Goal: Use online tool/utility: Utilize a website feature to perform a specific function

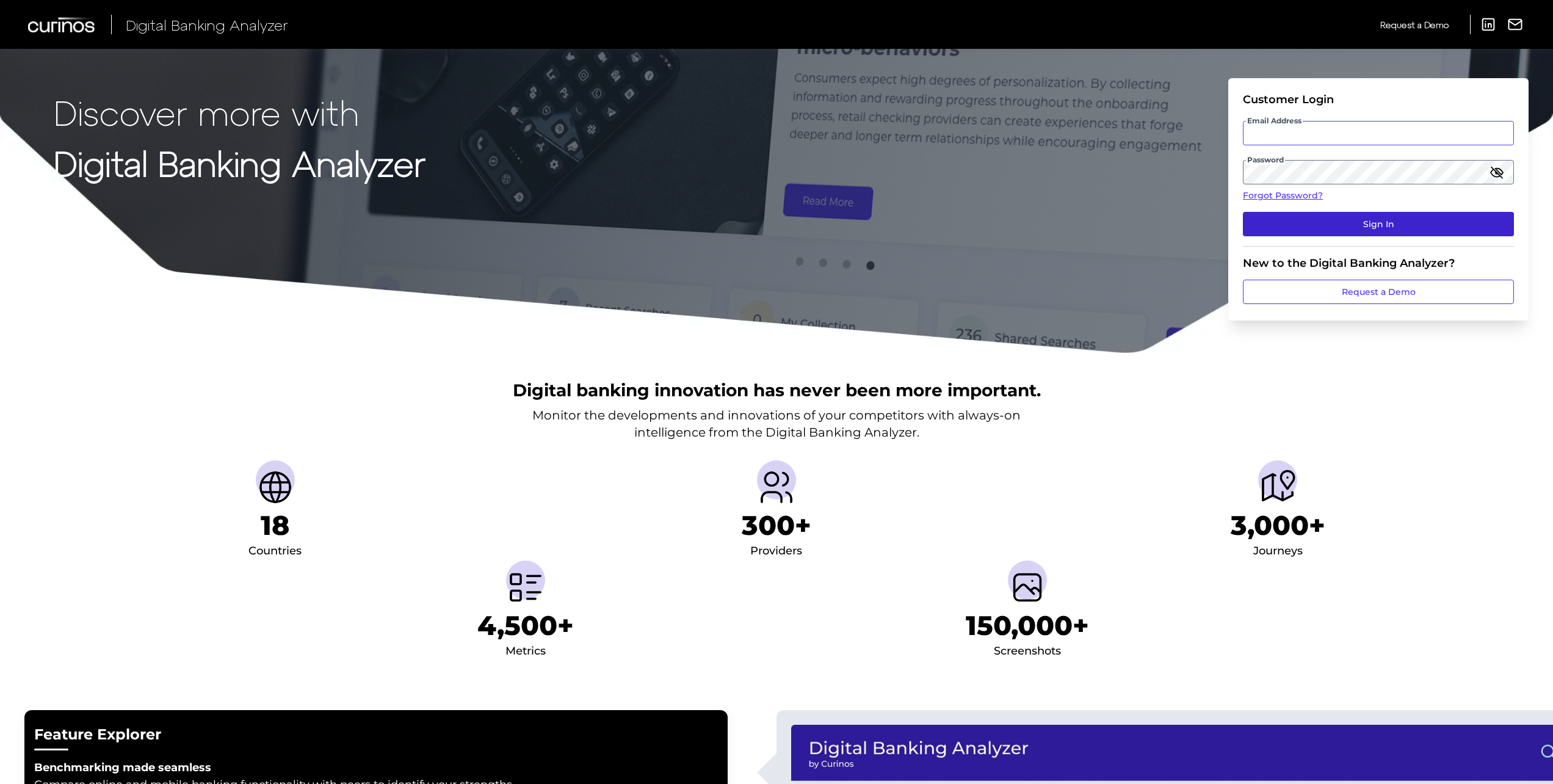
type input "[PERSON_NAME][EMAIL_ADDRESS][PERSON_NAME][DOMAIN_NAME]"
click at [1355, 221] on button "Sign In" at bounding box center [1378, 224] width 271 height 24
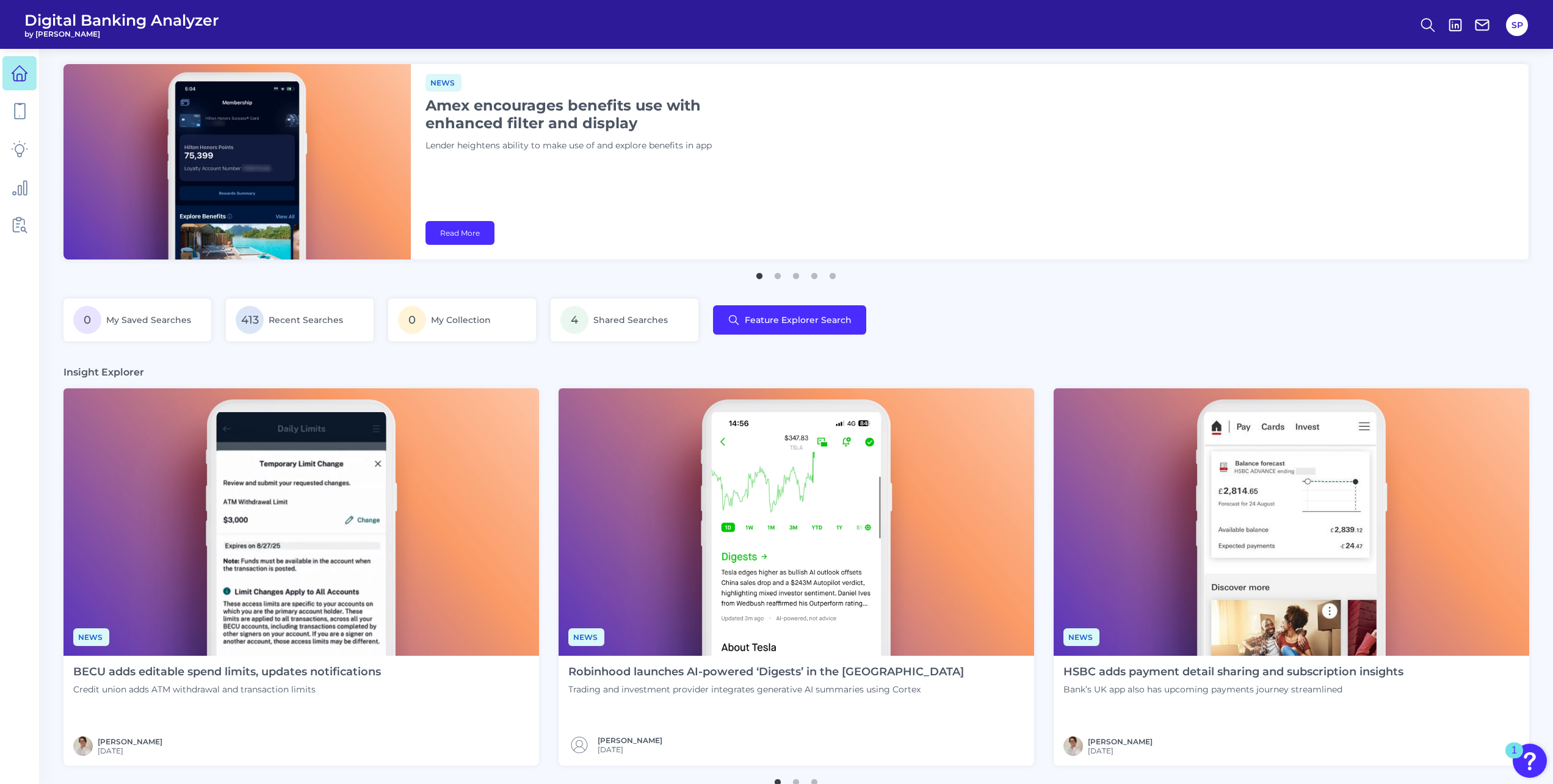
click at [1073, 309] on div "0 My Saved Searches 413 Recent Searches 0 My Collection 4 Shared Searches Featu…" at bounding box center [796, 327] width 1465 height 57
click at [1422, 28] on icon at bounding box center [1428, 24] width 17 height 17
click at [1404, 85] on button "Feature Explorer Search" at bounding box center [1368, 88] width 147 height 30
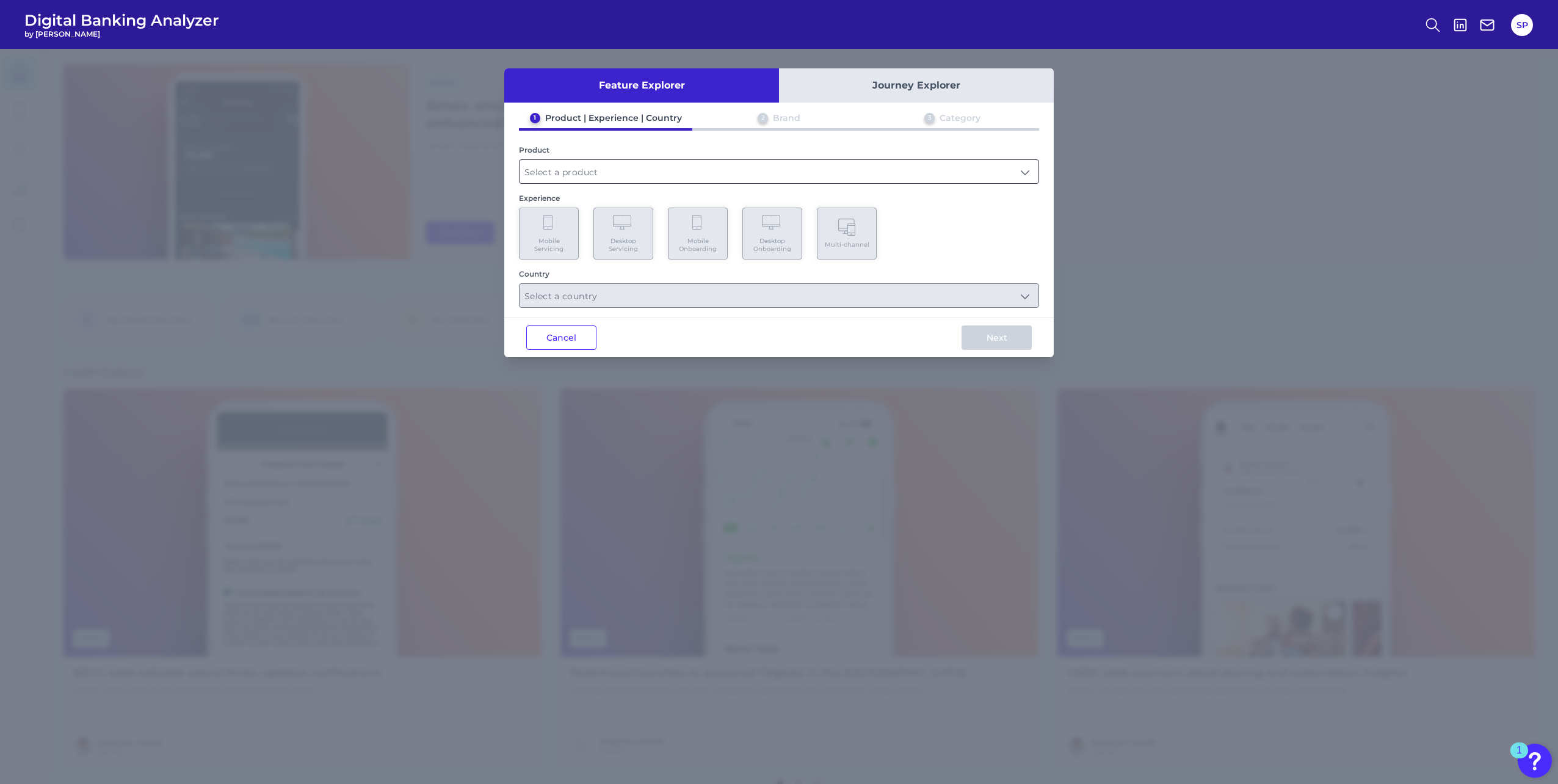
click at [696, 165] on input "text" at bounding box center [779, 171] width 519 height 23
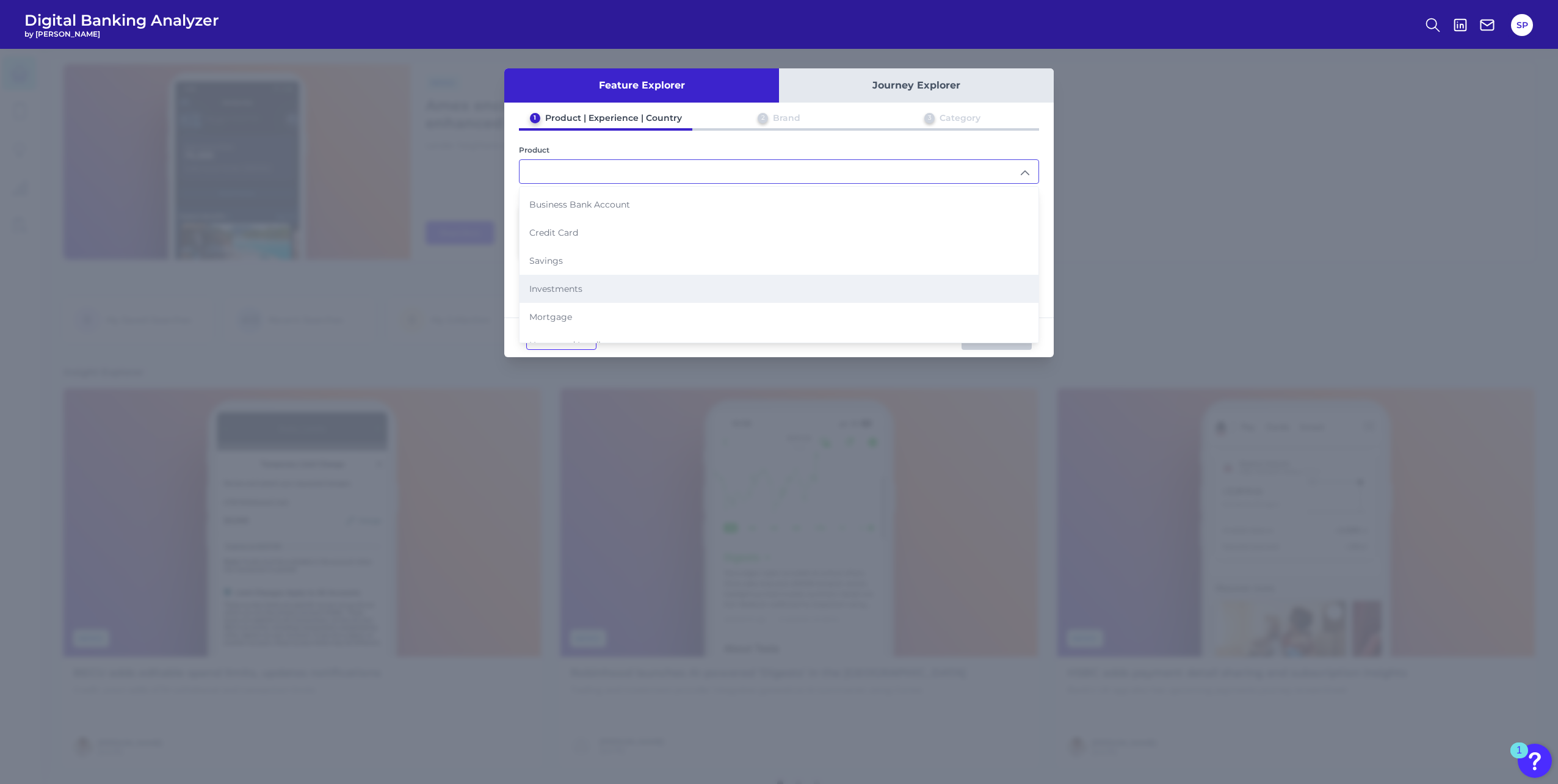
scroll to position [61, 0]
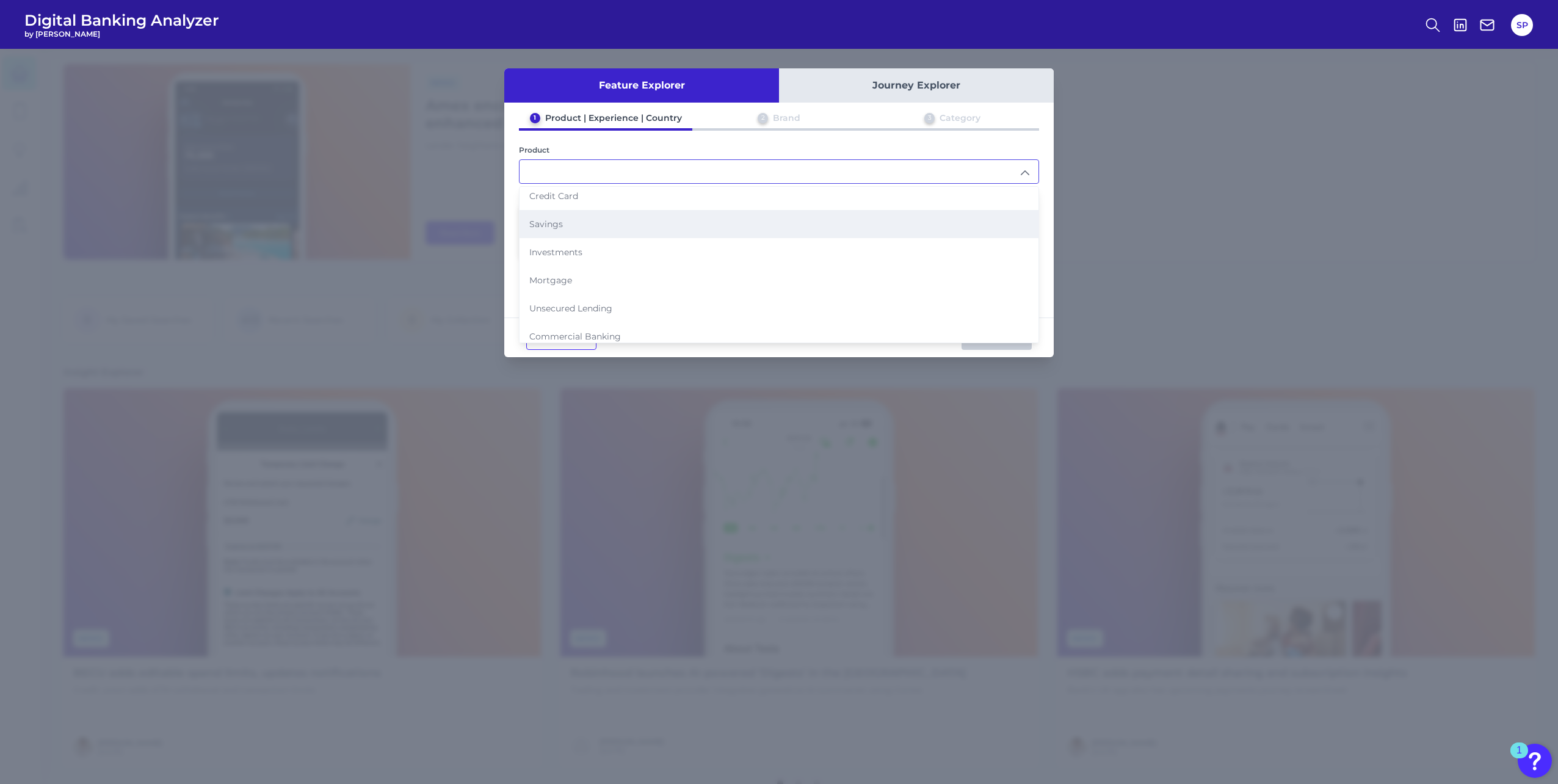
click at [697, 228] on li "Savings" at bounding box center [779, 224] width 519 height 28
type input "Savings"
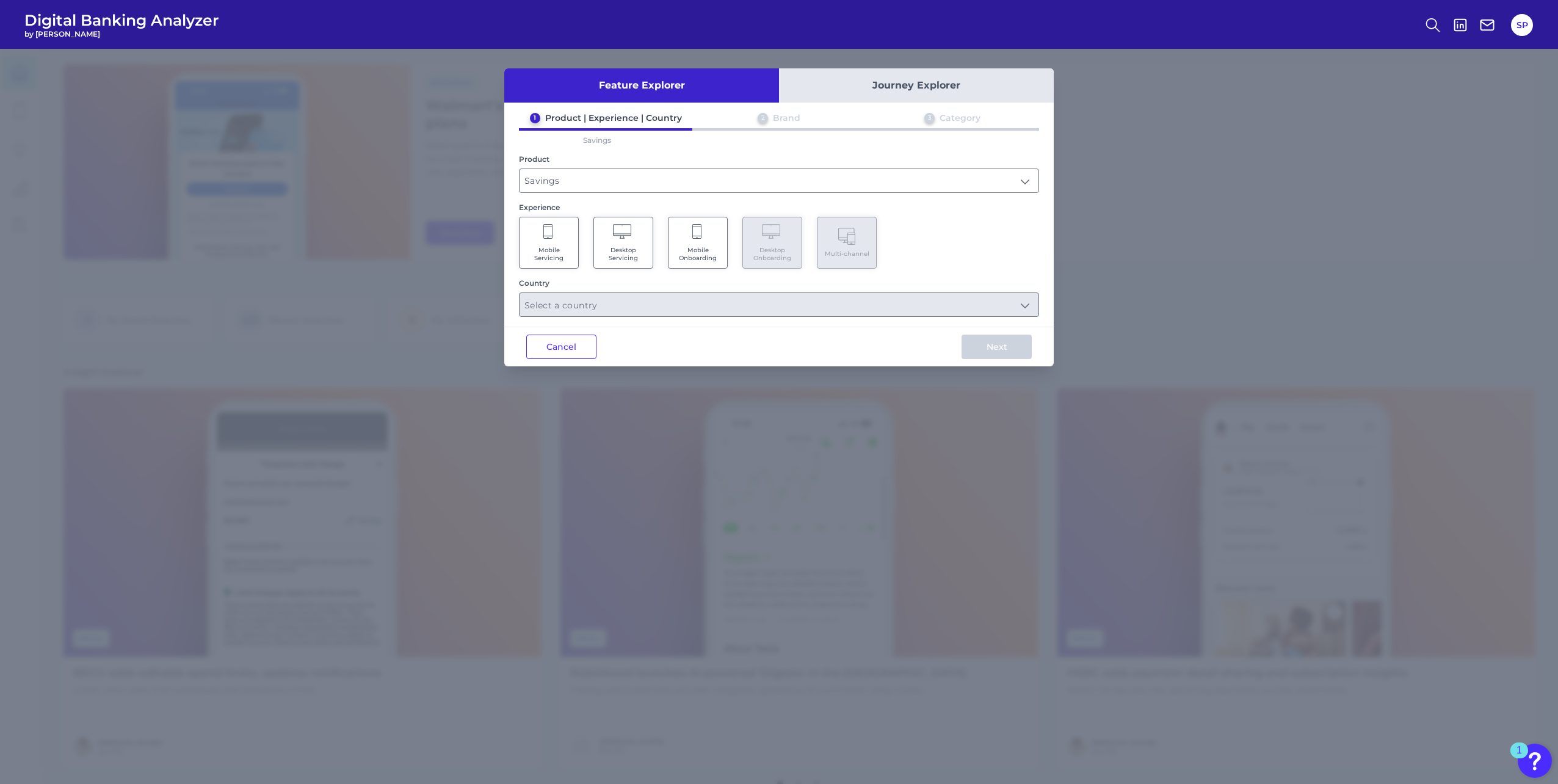
click at [559, 239] on Servicing "Mobile Servicing" at bounding box center [548, 243] width 59 height 52
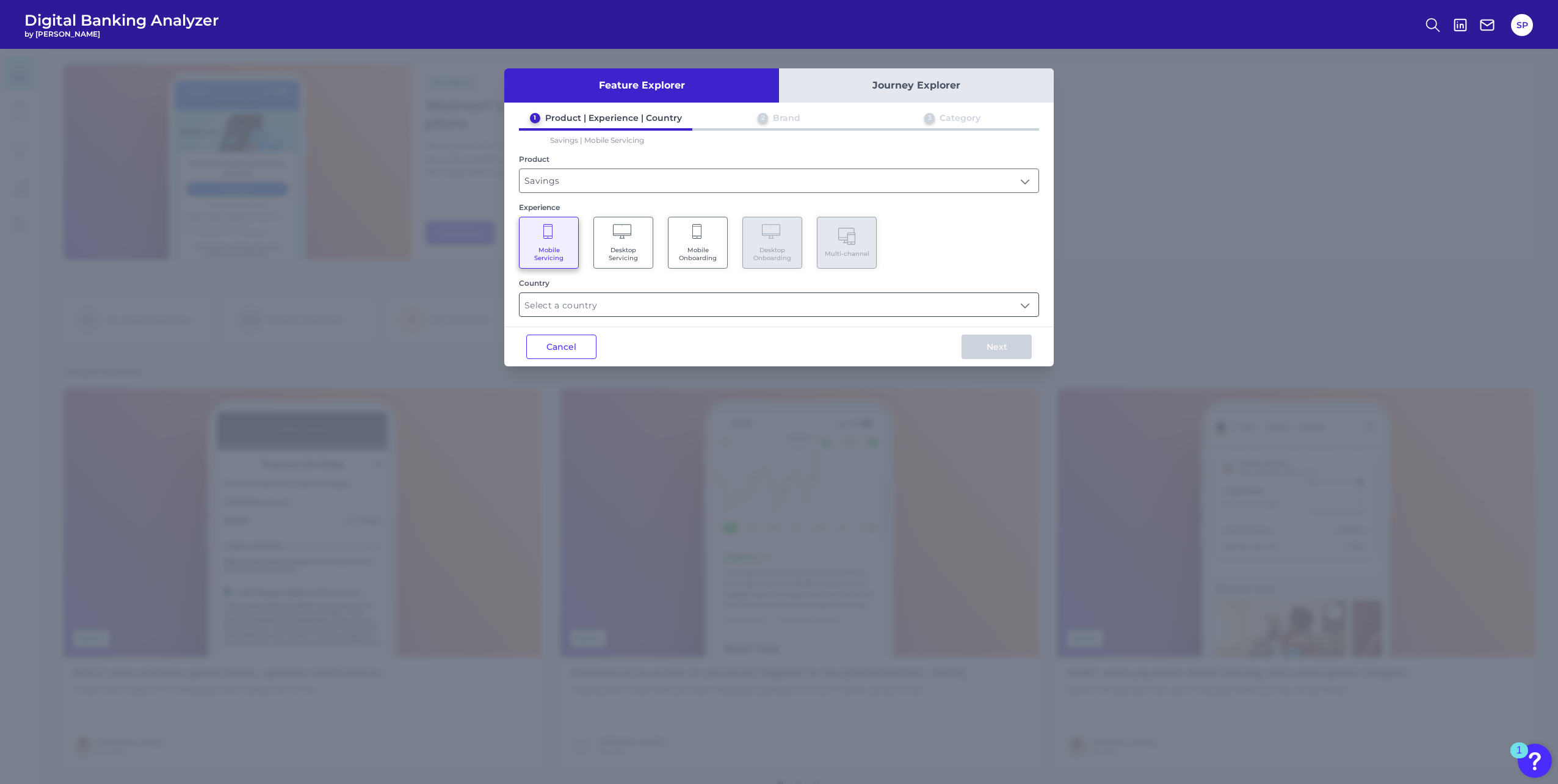
click at [780, 313] on input "text" at bounding box center [779, 304] width 519 height 23
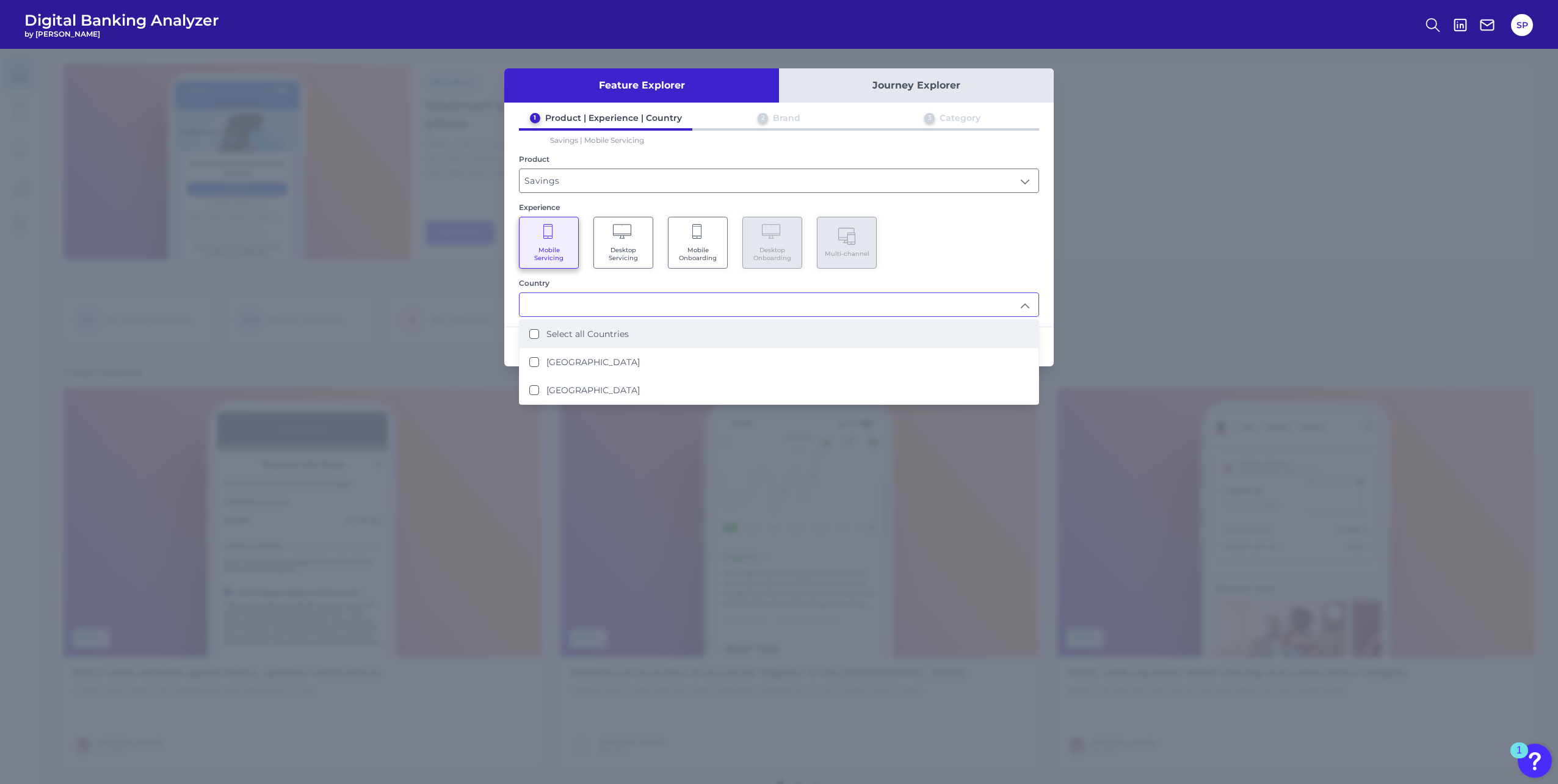
click at [735, 339] on li "Select all Countries" at bounding box center [779, 334] width 519 height 28
type input "Select all Countries"
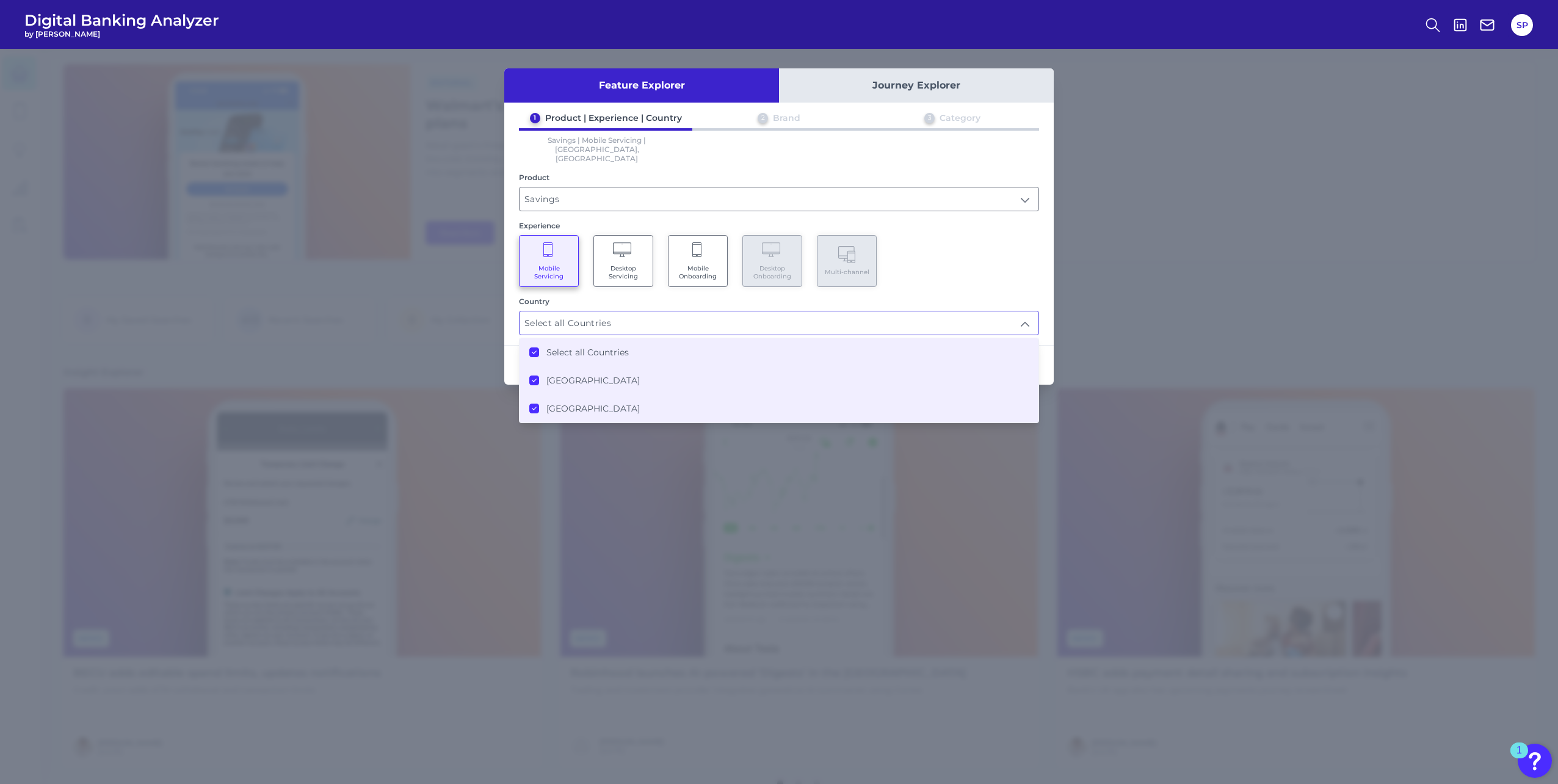
scroll to position [1, 0]
click at [968, 257] on div "Mobile Servicing Desktop Servicing Mobile Onboarding Desktop Onboarding Multi-c…" at bounding box center [779, 261] width 520 height 52
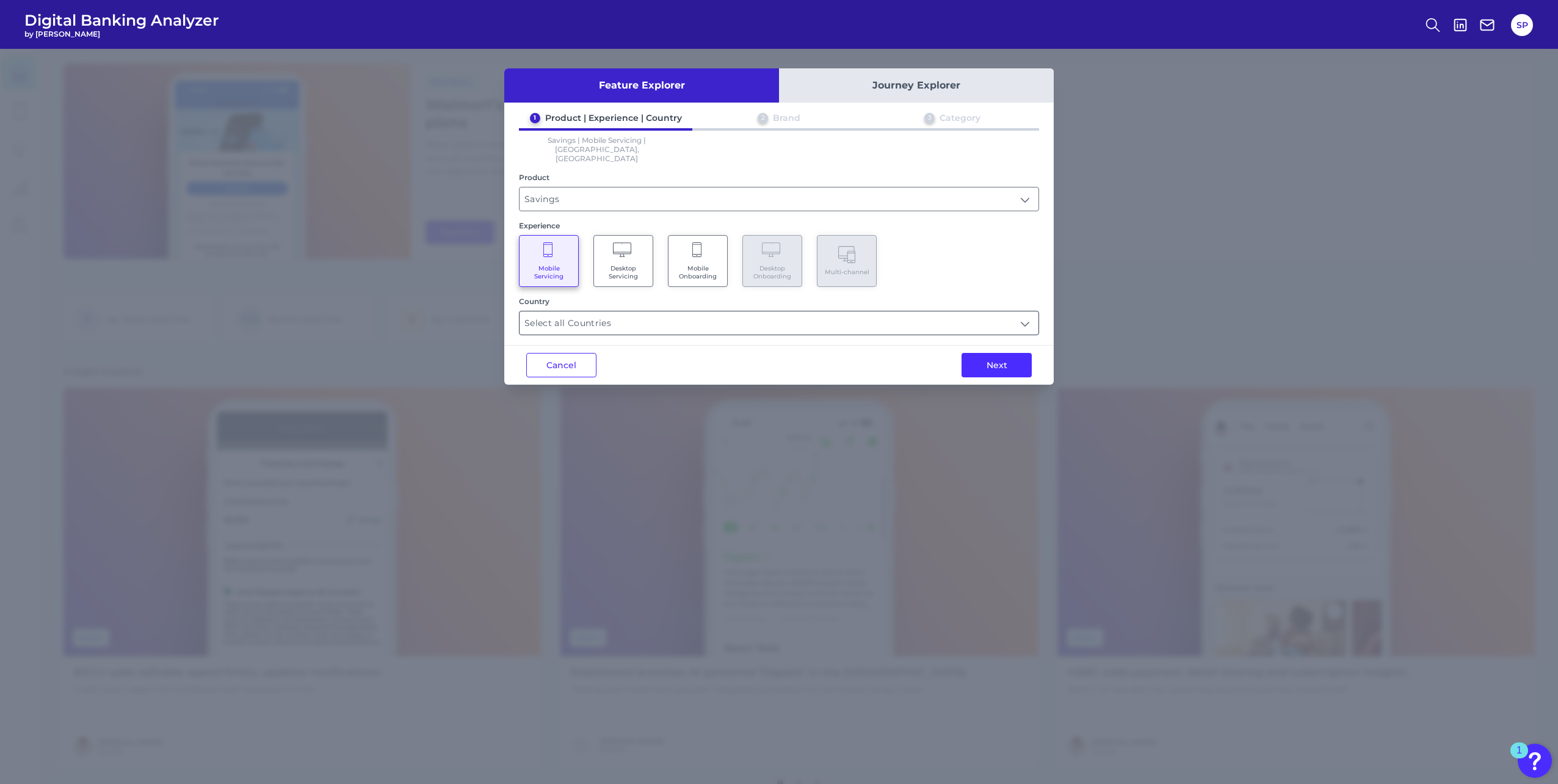
click at [690, 311] on input "Select all Countries" at bounding box center [779, 322] width 519 height 23
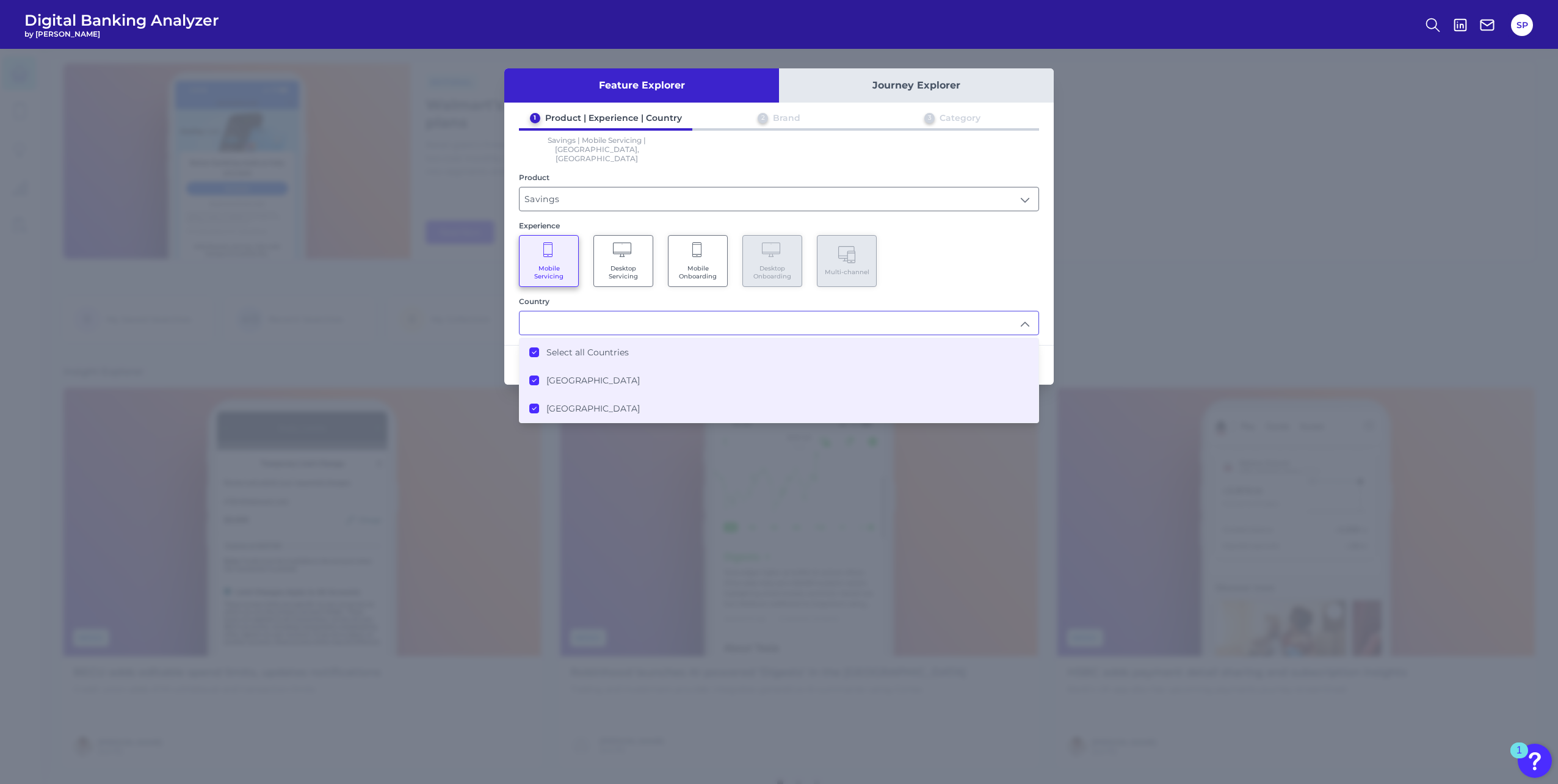
click at [689, 311] on input "text" at bounding box center [779, 322] width 519 height 23
type input "Select all Countries"
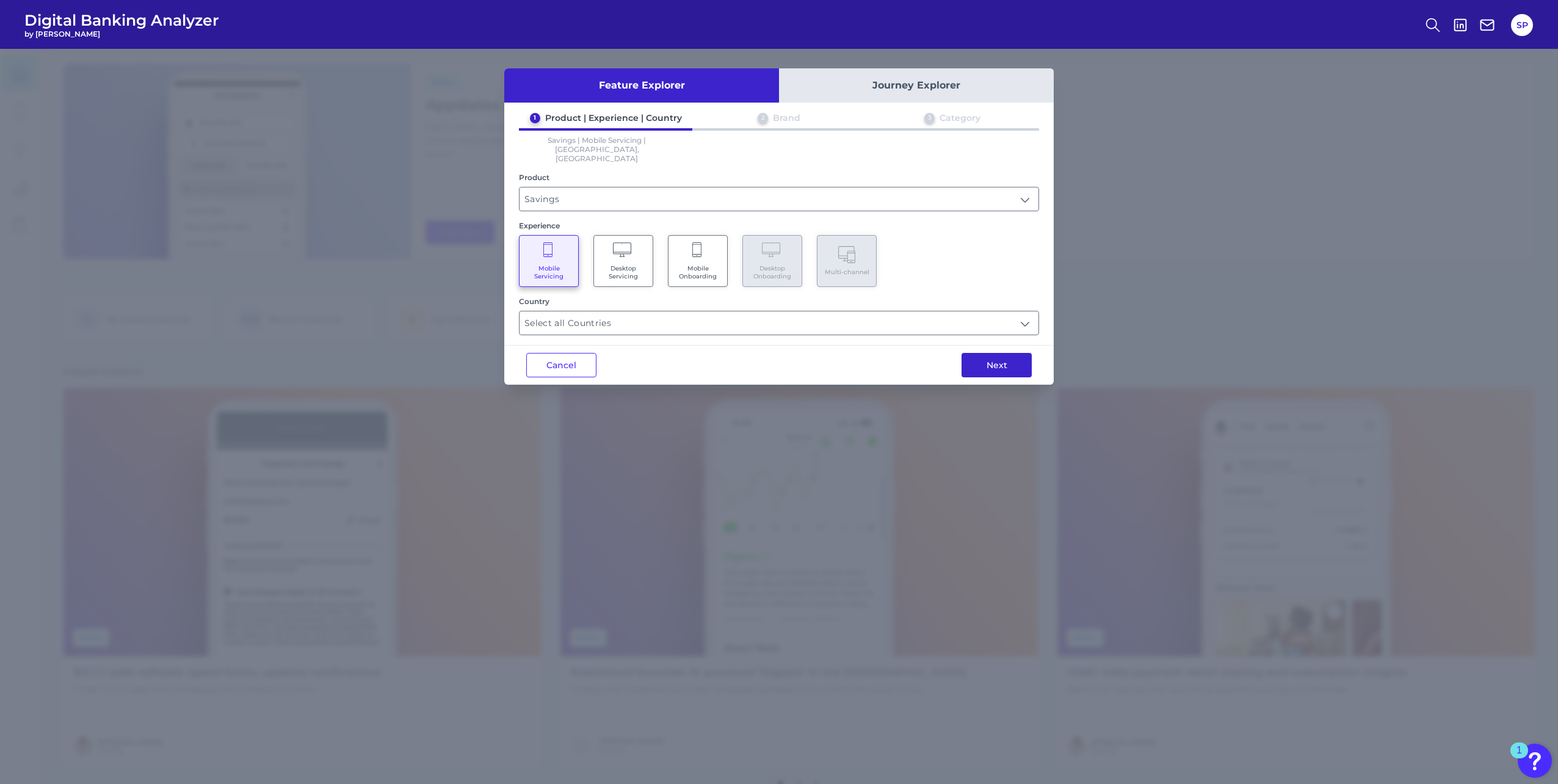
click at [1012, 357] on button "Next" at bounding box center [997, 365] width 70 height 24
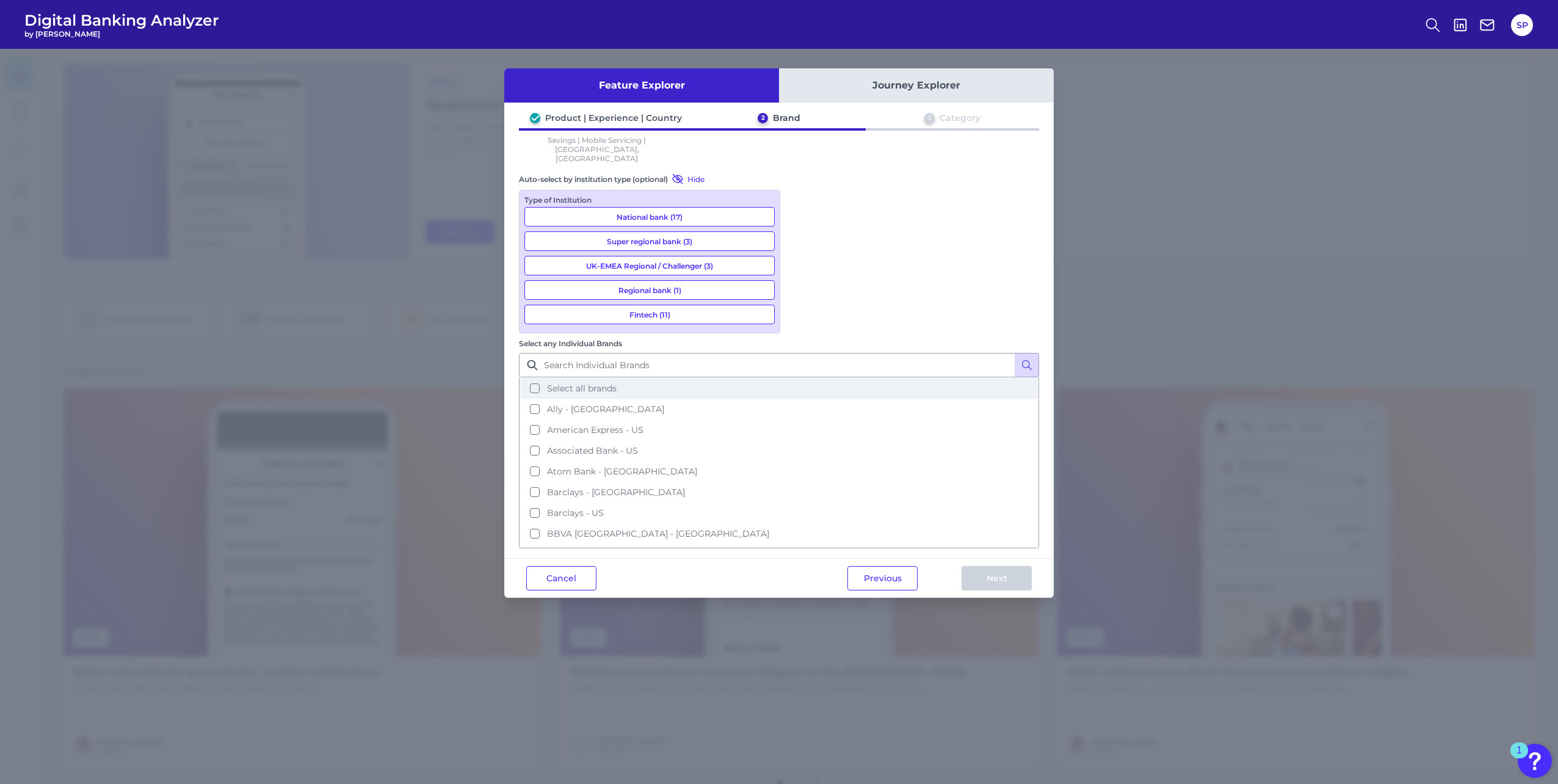
click at [617, 383] on span "Select all brands" at bounding box center [582, 388] width 69 height 11
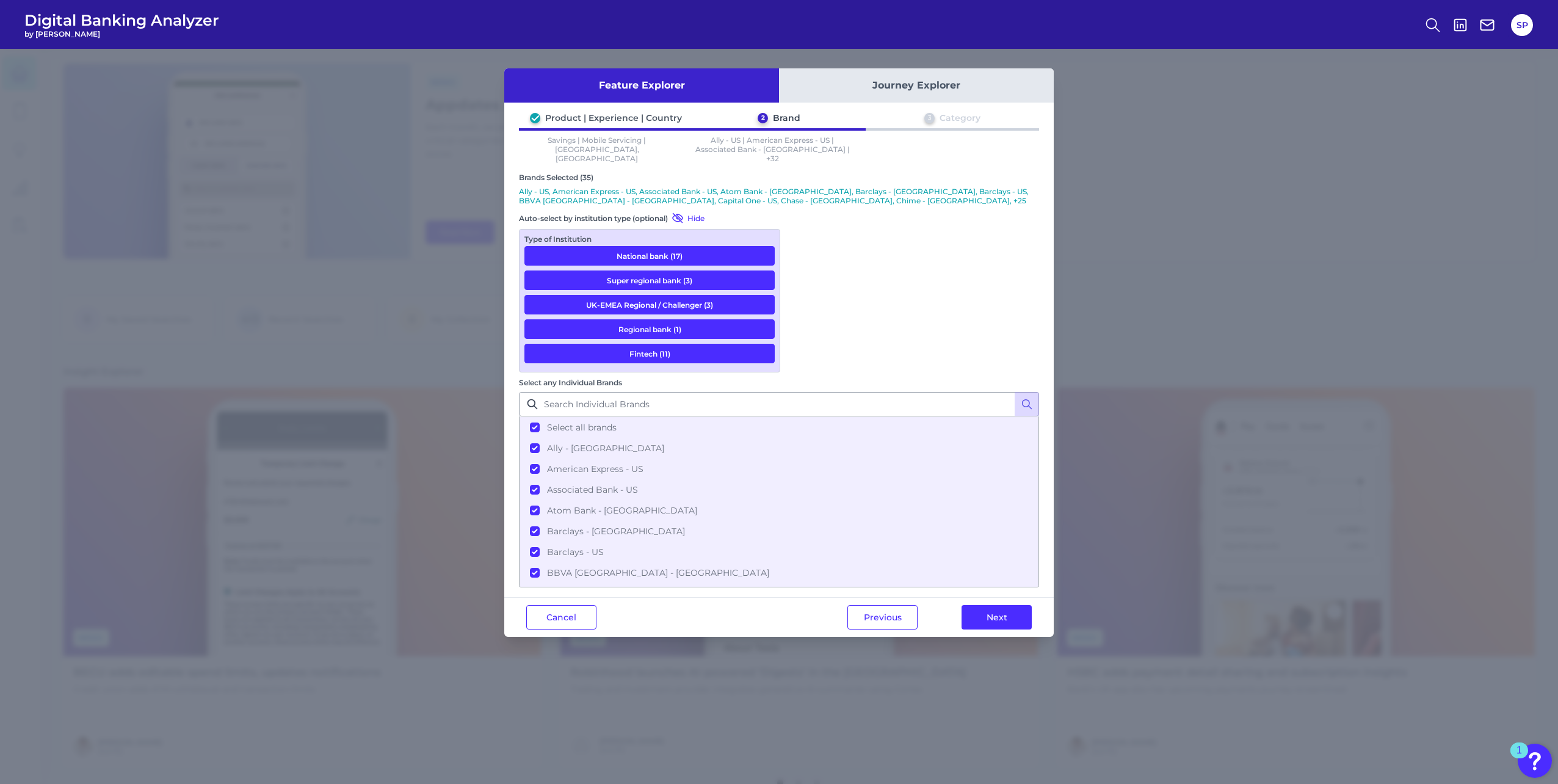
click at [998, 605] on button "Next" at bounding box center [997, 617] width 70 height 24
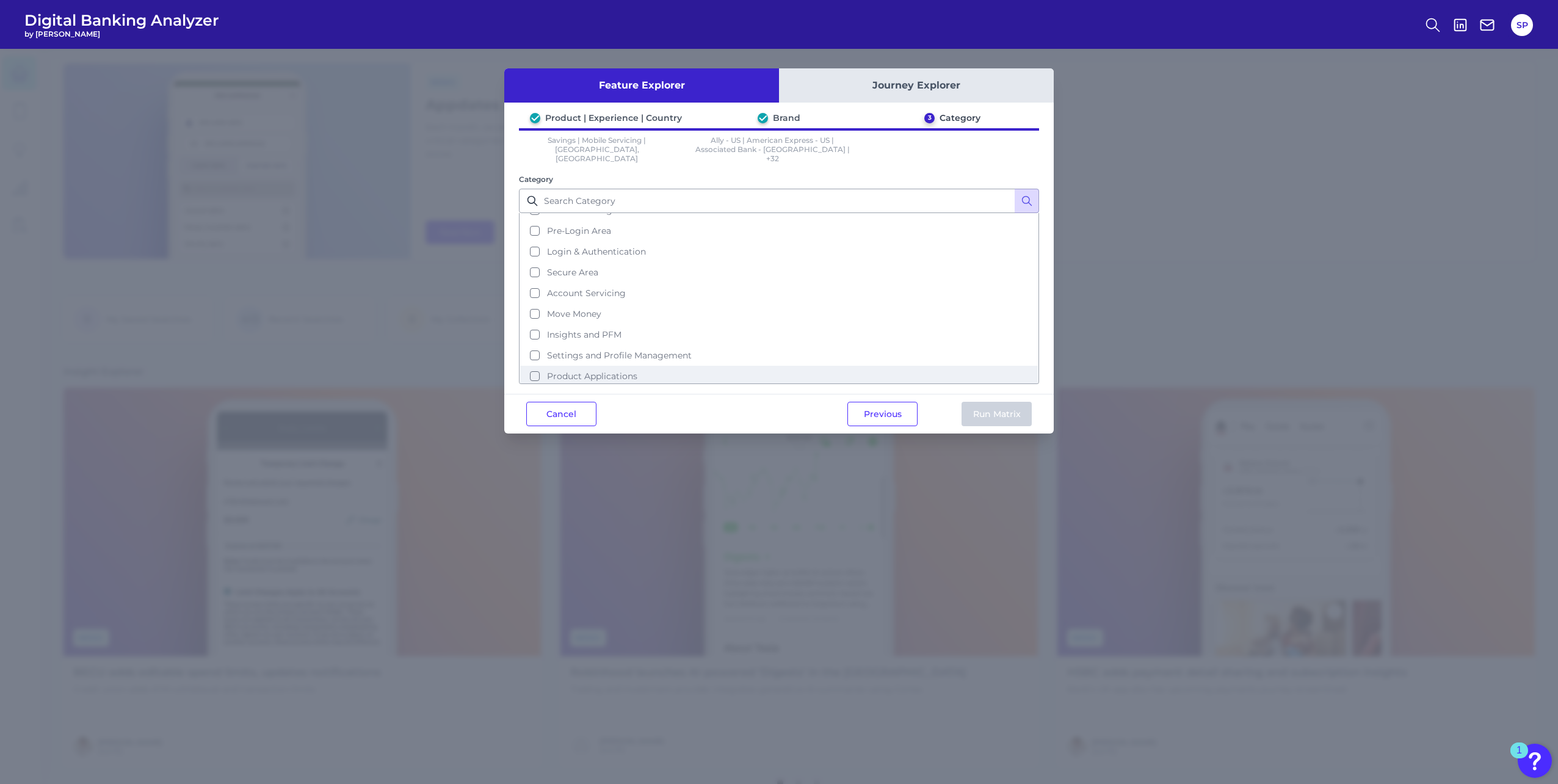
scroll to position [38, 0]
click at [641, 347] on button "Product Applications" at bounding box center [779, 351] width 518 height 20
click at [1005, 410] on button "Run Matrix" at bounding box center [997, 414] width 70 height 24
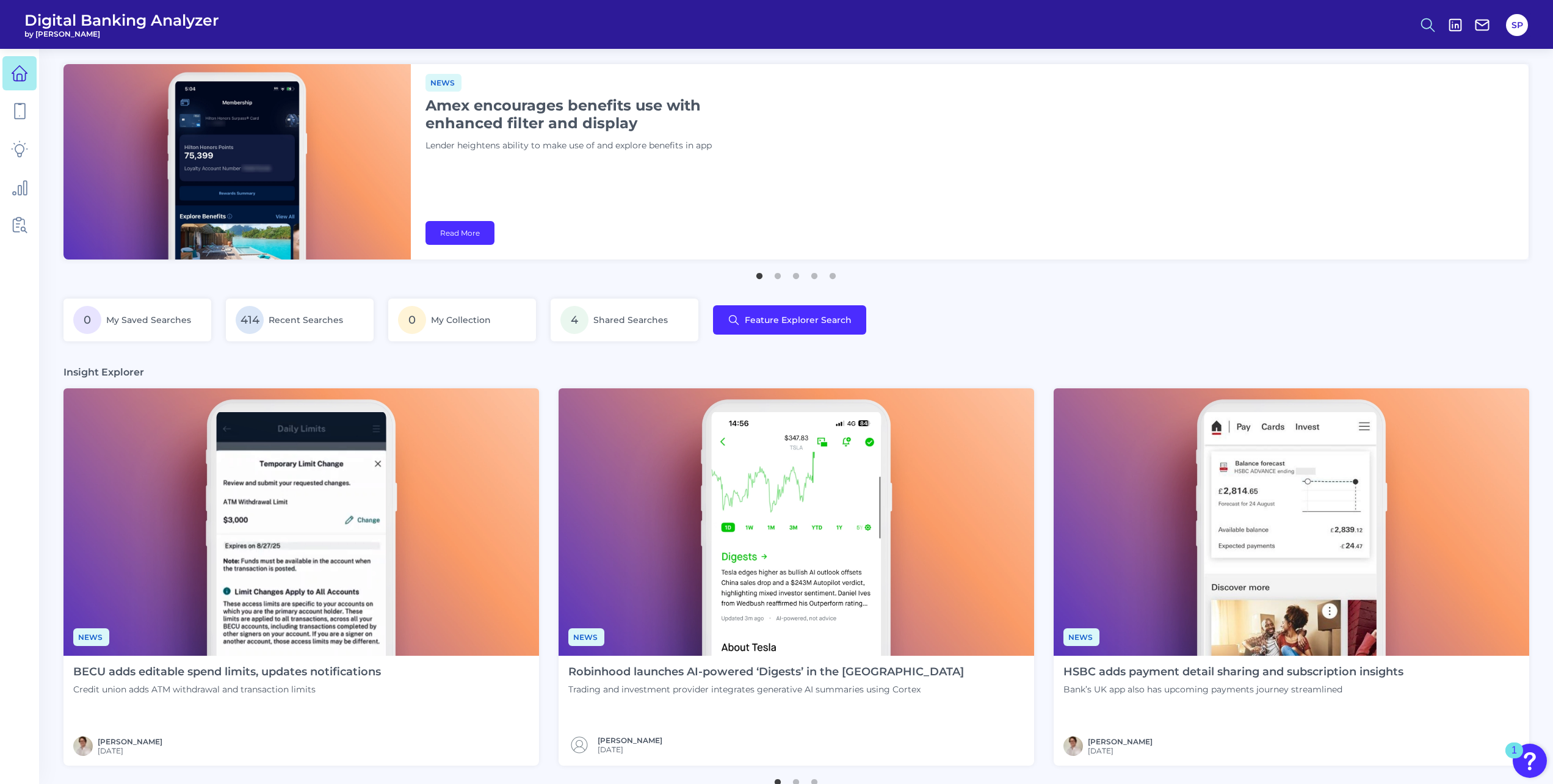
click at [1424, 27] on icon at bounding box center [1428, 24] width 17 height 17
click at [1386, 90] on button "Feature Explorer Search" at bounding box center [1368, 88] width 147 height 30
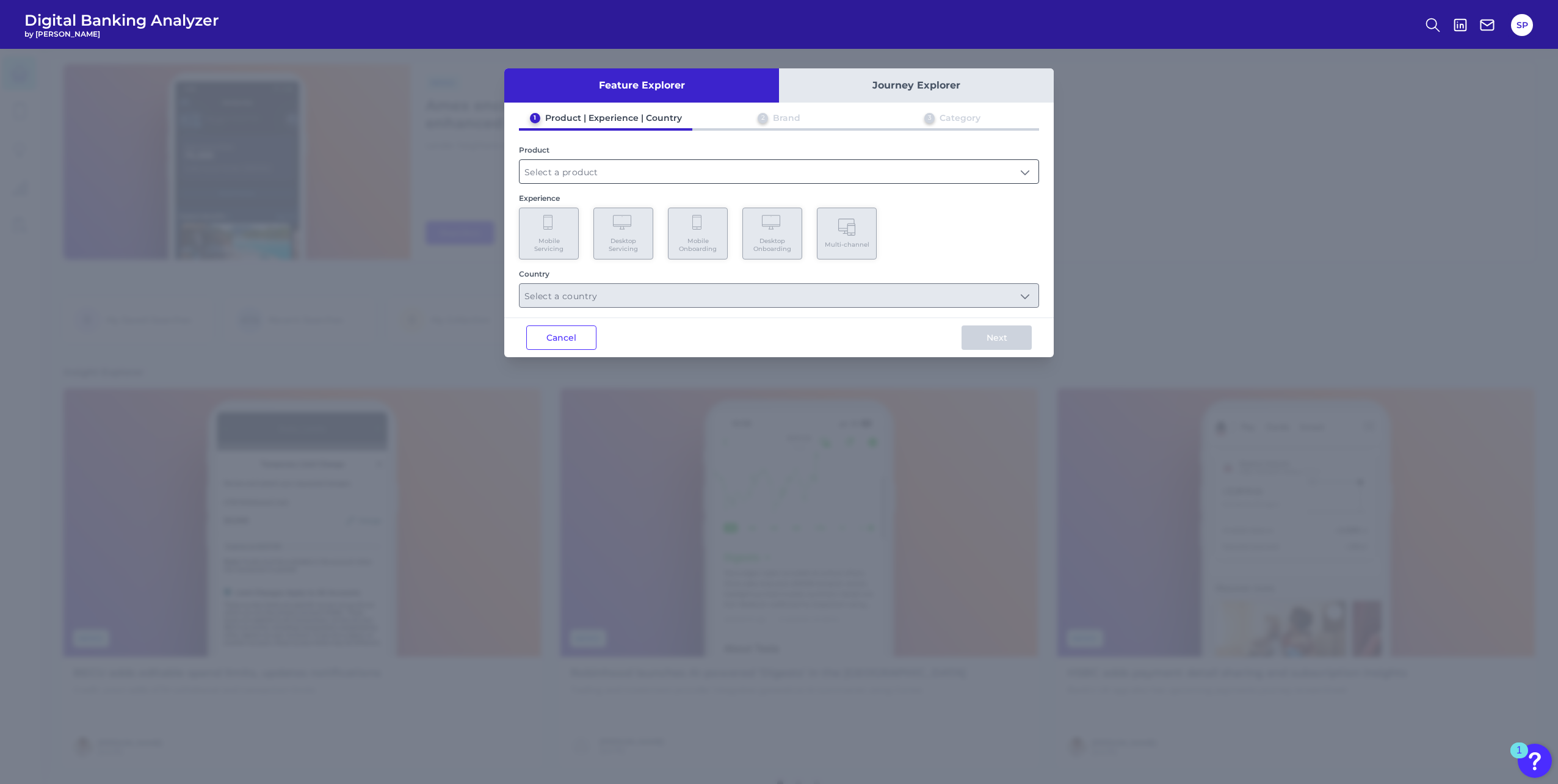
click at [682, 169] on input "text" at bounding box center [779, 171] width 519 height 23
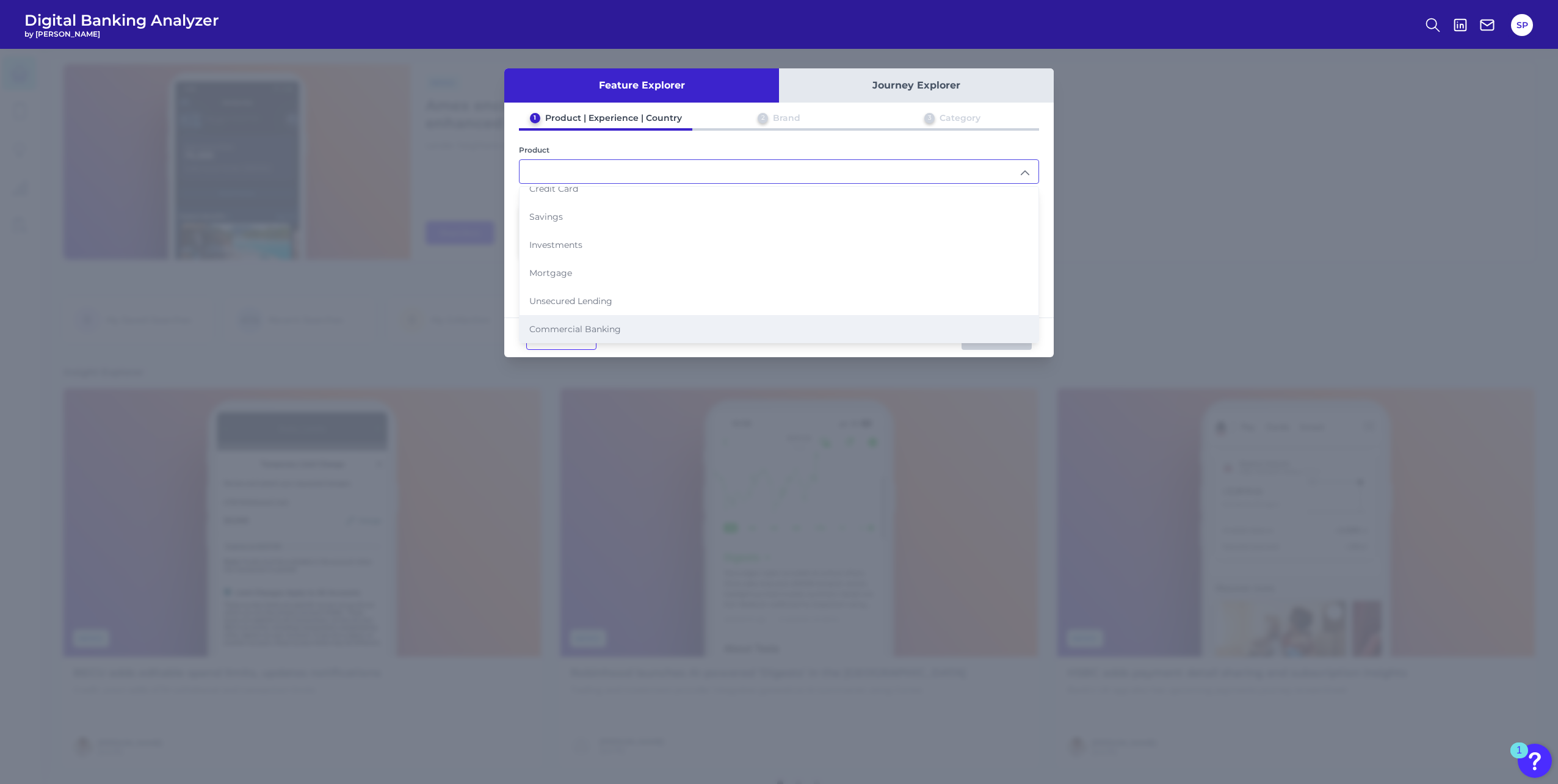
scroll to position [69, 0]
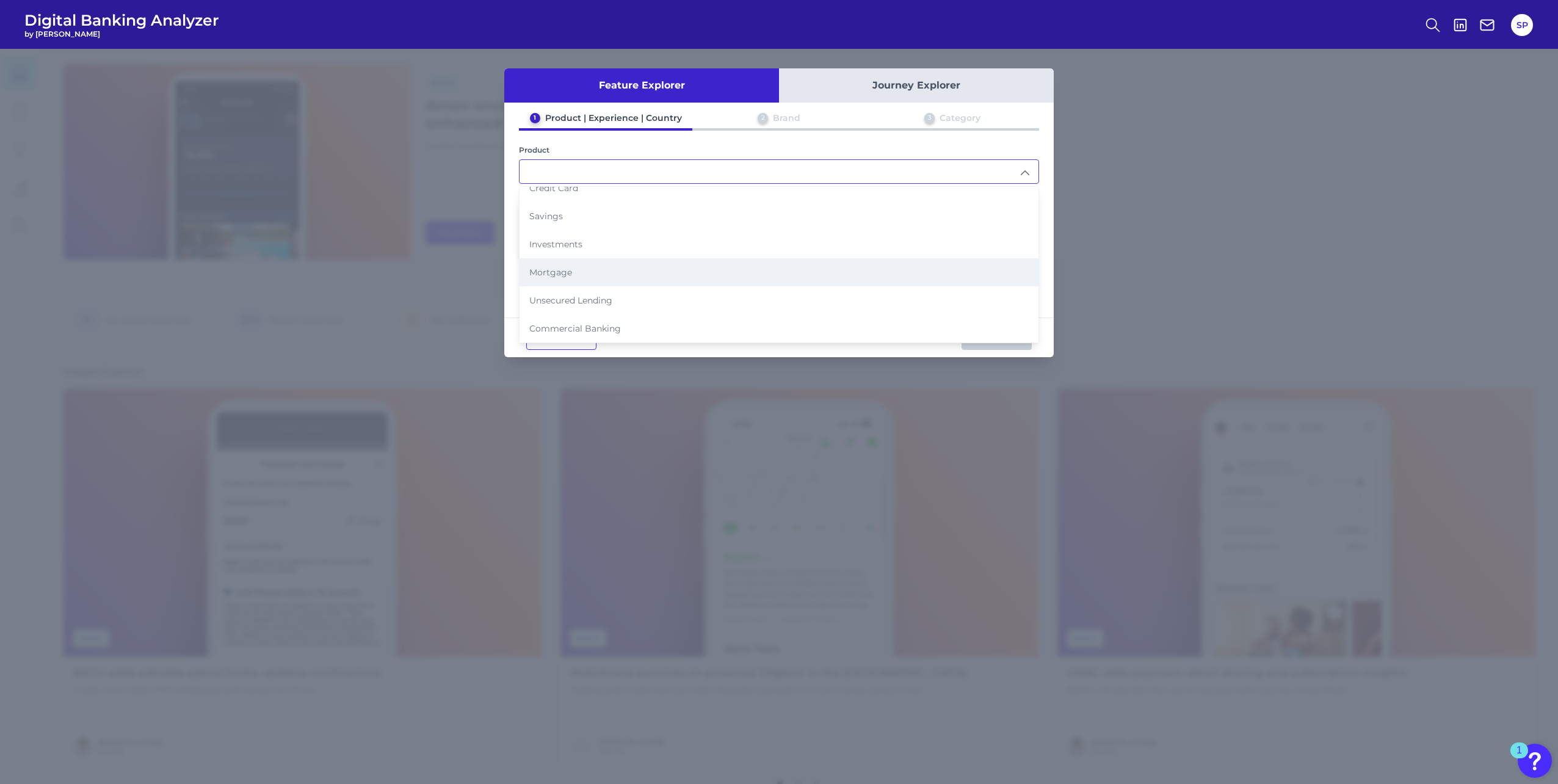
click at [677, 269] on li "Mortgage" at bounding box center [779, 272] width 519 height 28
type input "Mortgage"
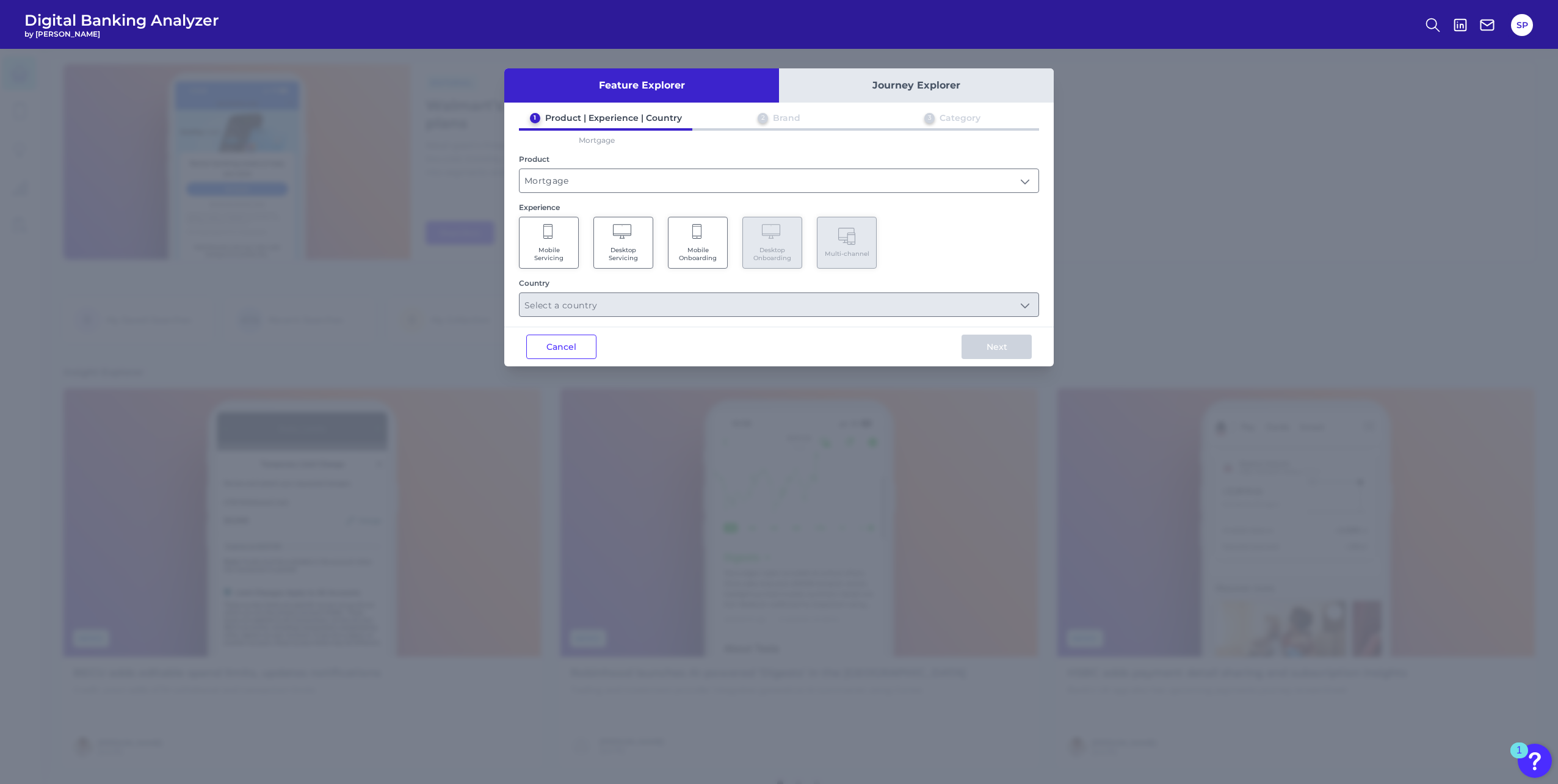
click at [562, 255] on span "Mobile Servicing" at bounding box center [548, 253] width 46 height 15
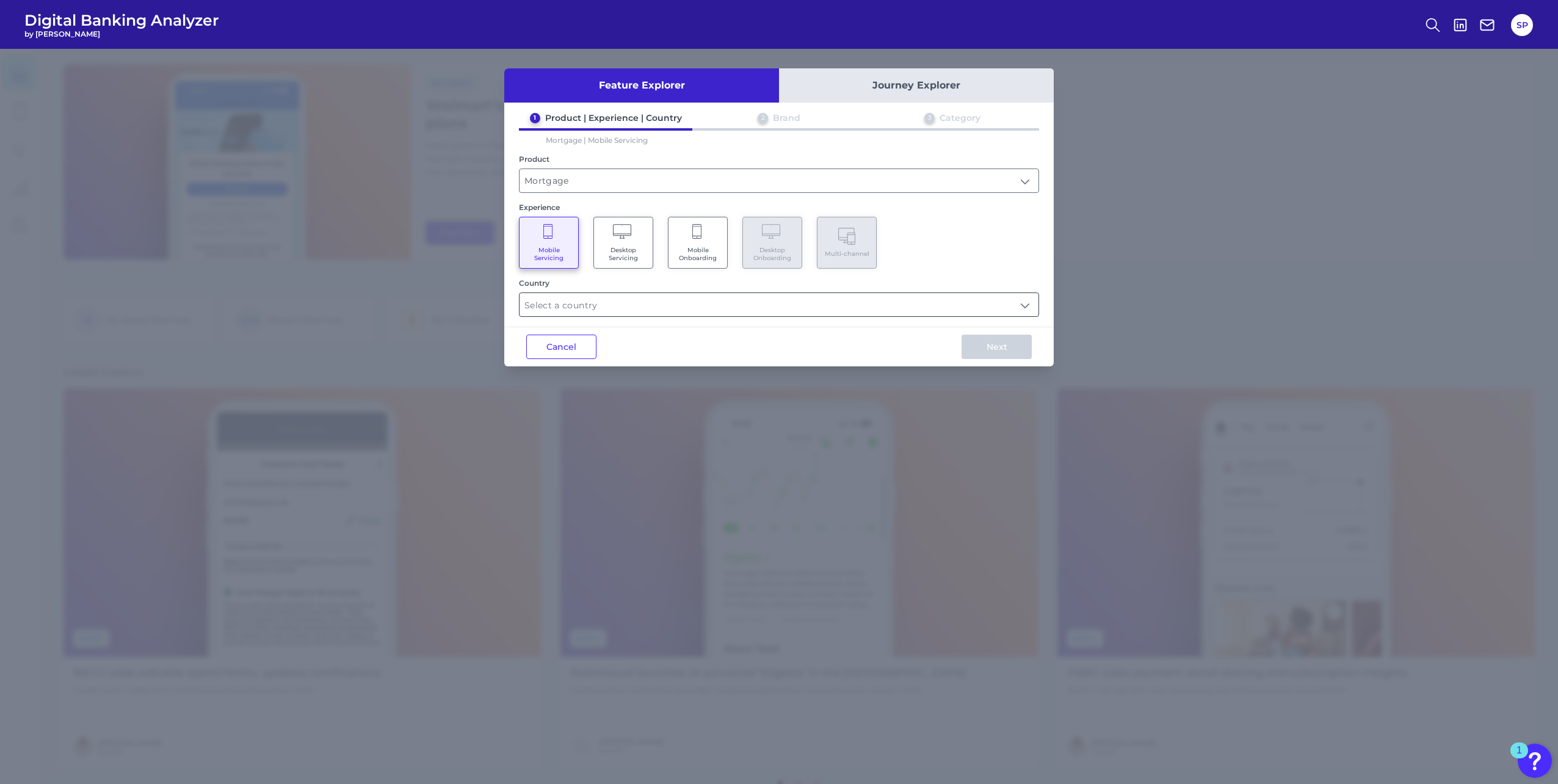
click at [604, 309] on input "text" at bounding box center [779, 304] width 519 height 23
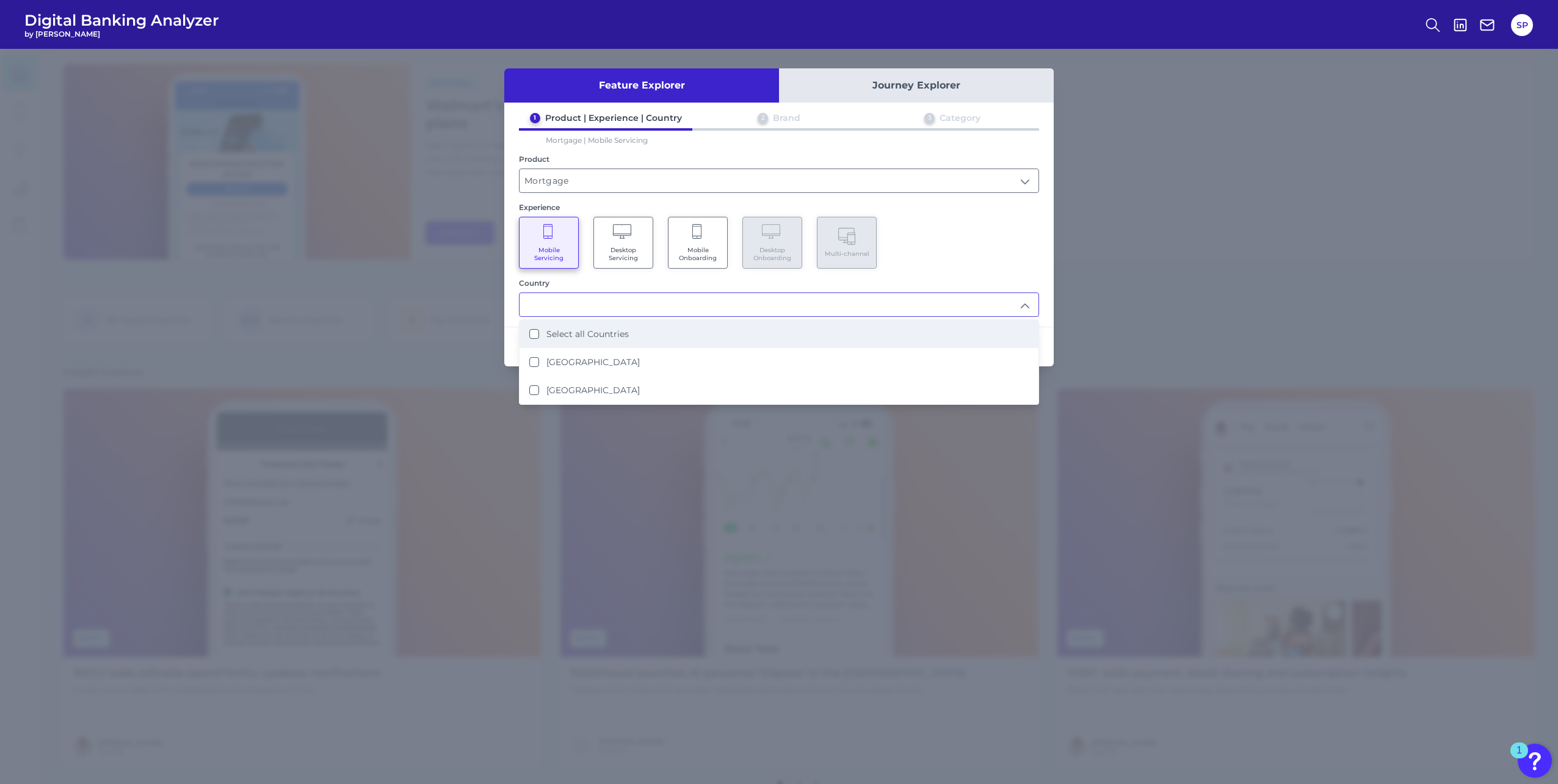
click at [599, 335] on label "Select all Countries" at bounding box center [587, 333] width 82 height 11
type input "Select all Countries"
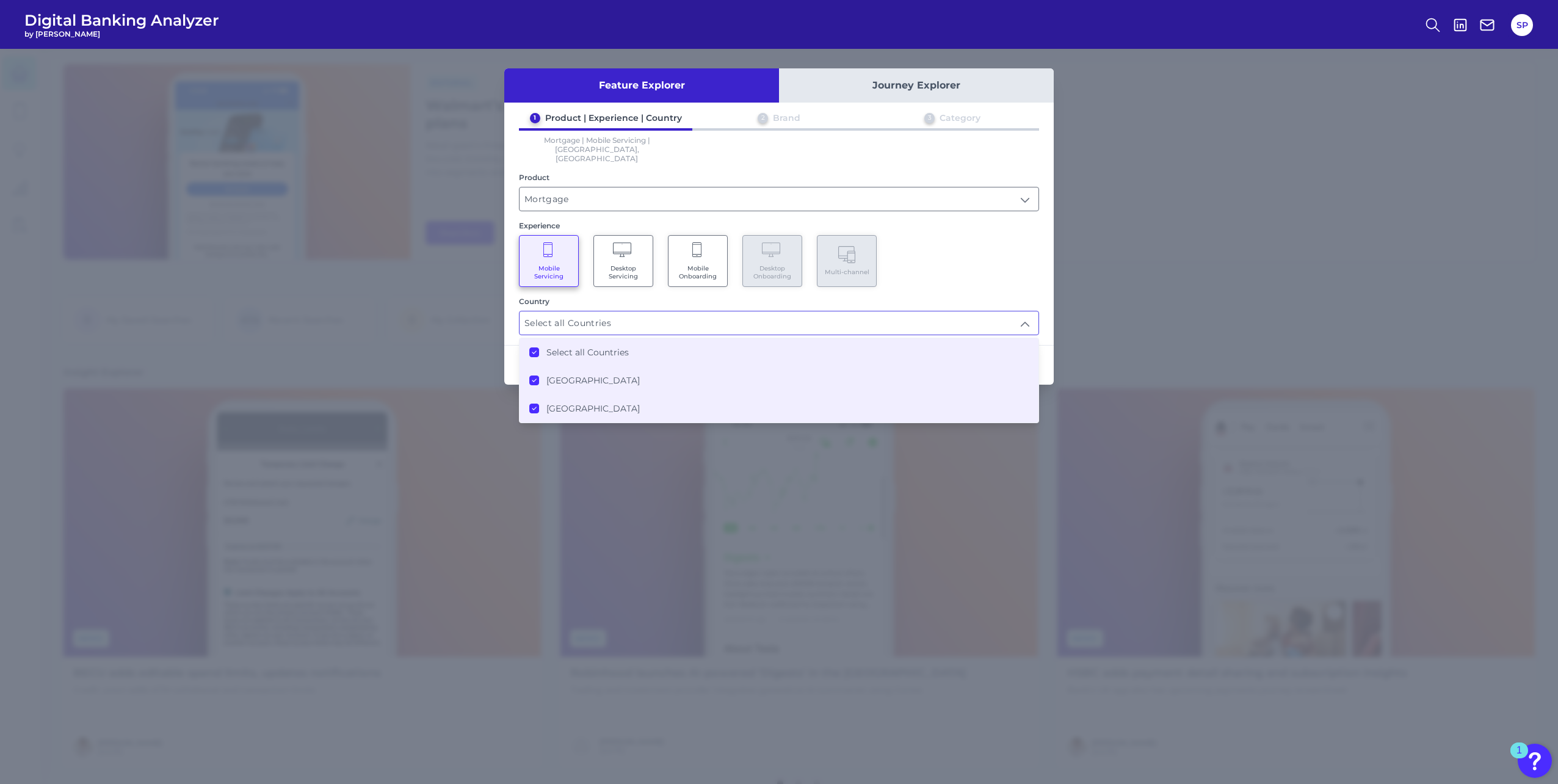
scroll to position [1, 0]
click at [1048, 348] on div "Next" at bounding box center [997, 365] width 114 height 39
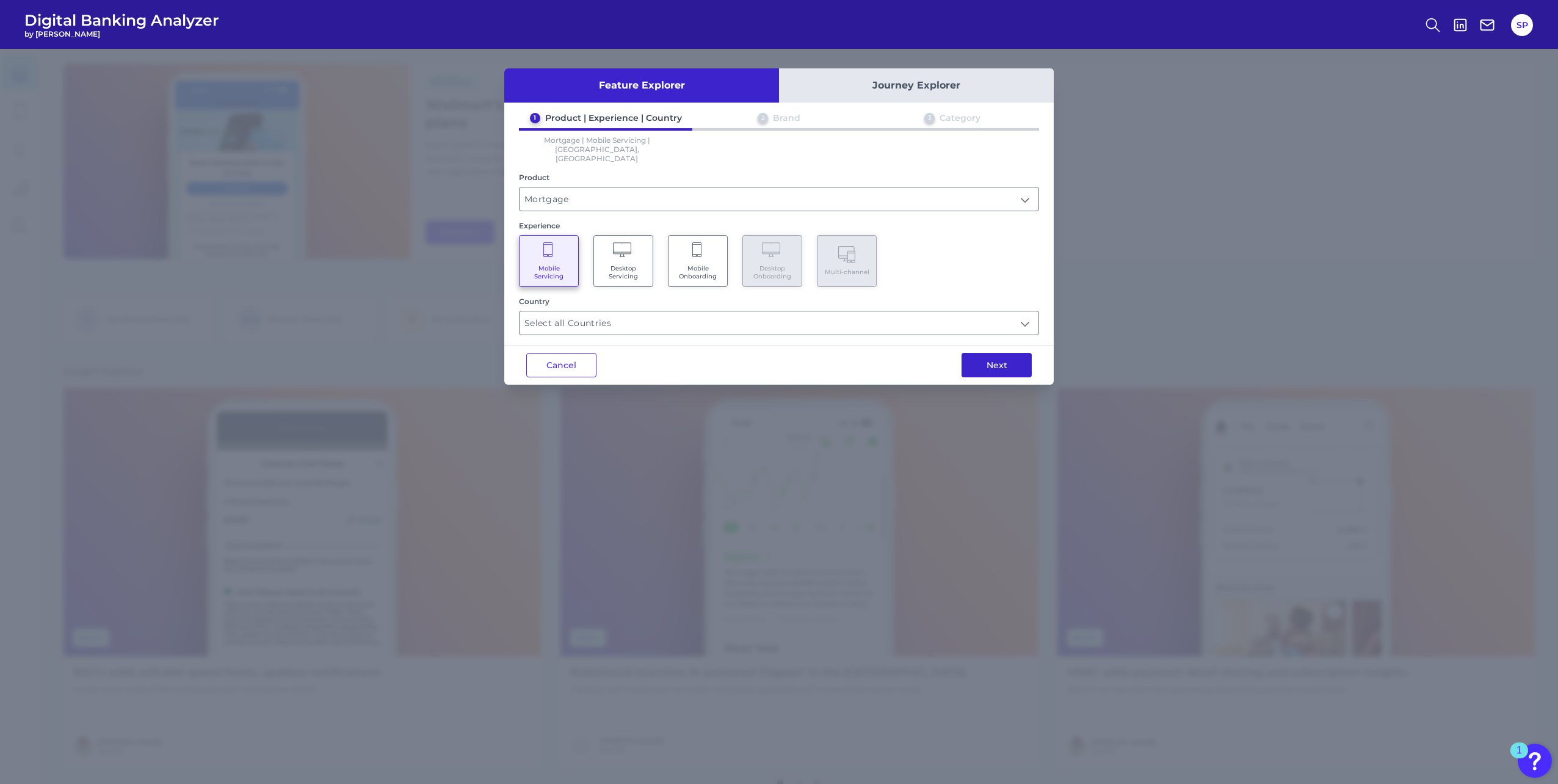
click at [1015, 355] on button "Next" at bounding box center [997, 365] width 70 height 24
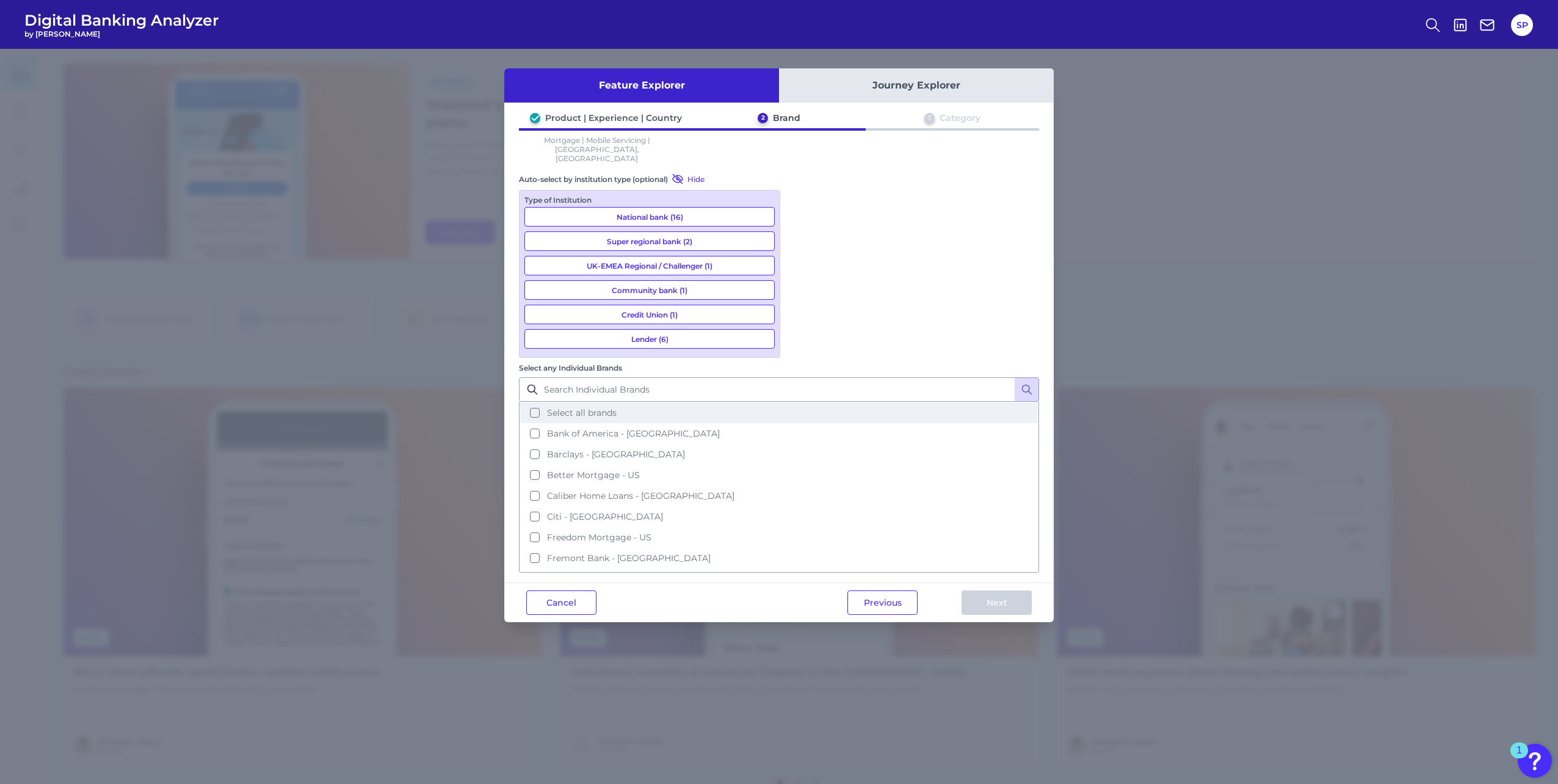
click at [801, 402] on button "Select all brands" at bounding box center [779, 412] width 518 height 20
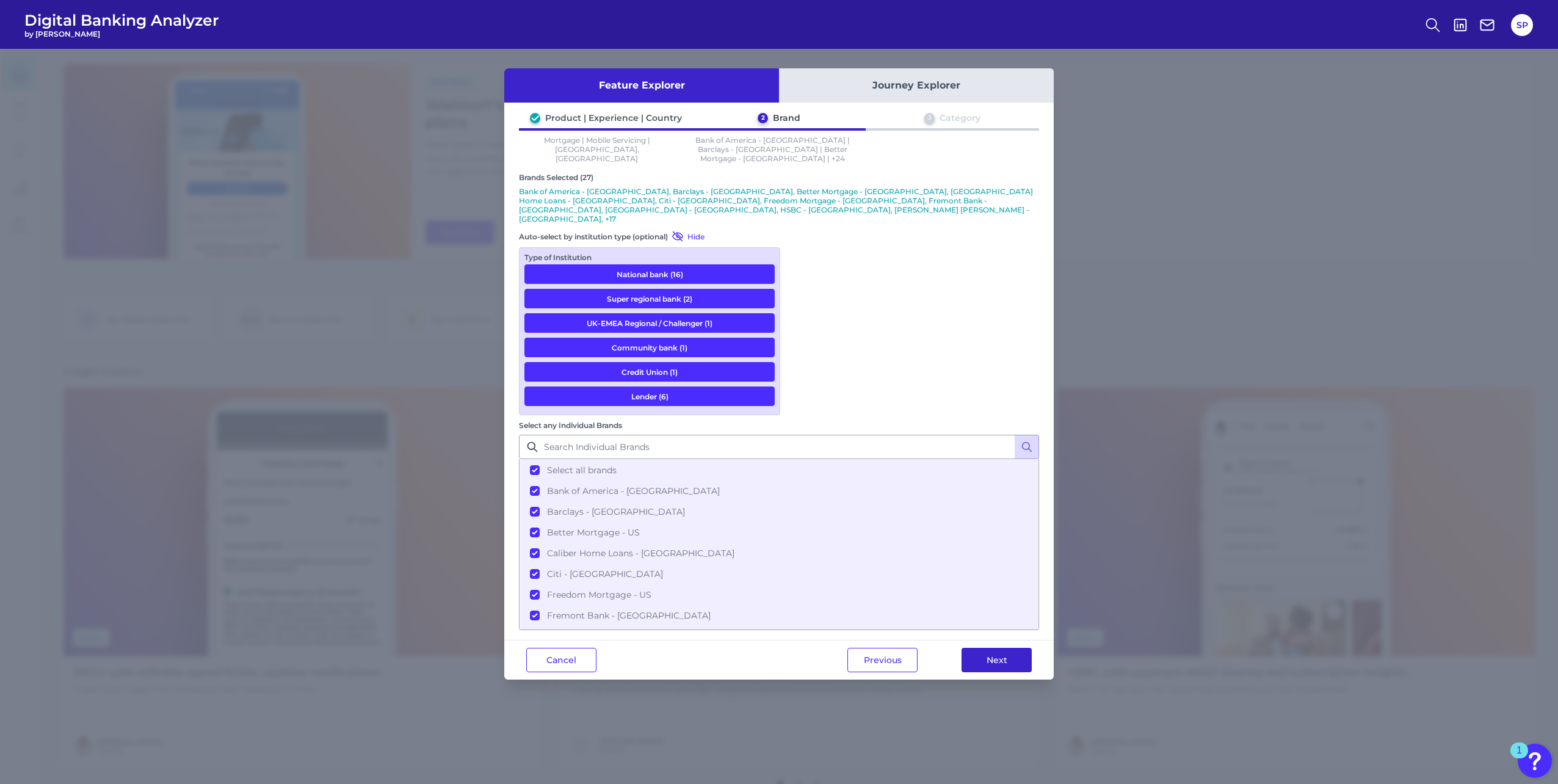
click at [990, 647] on button "Next" at bounding box center [997, 659] width 70 height 24
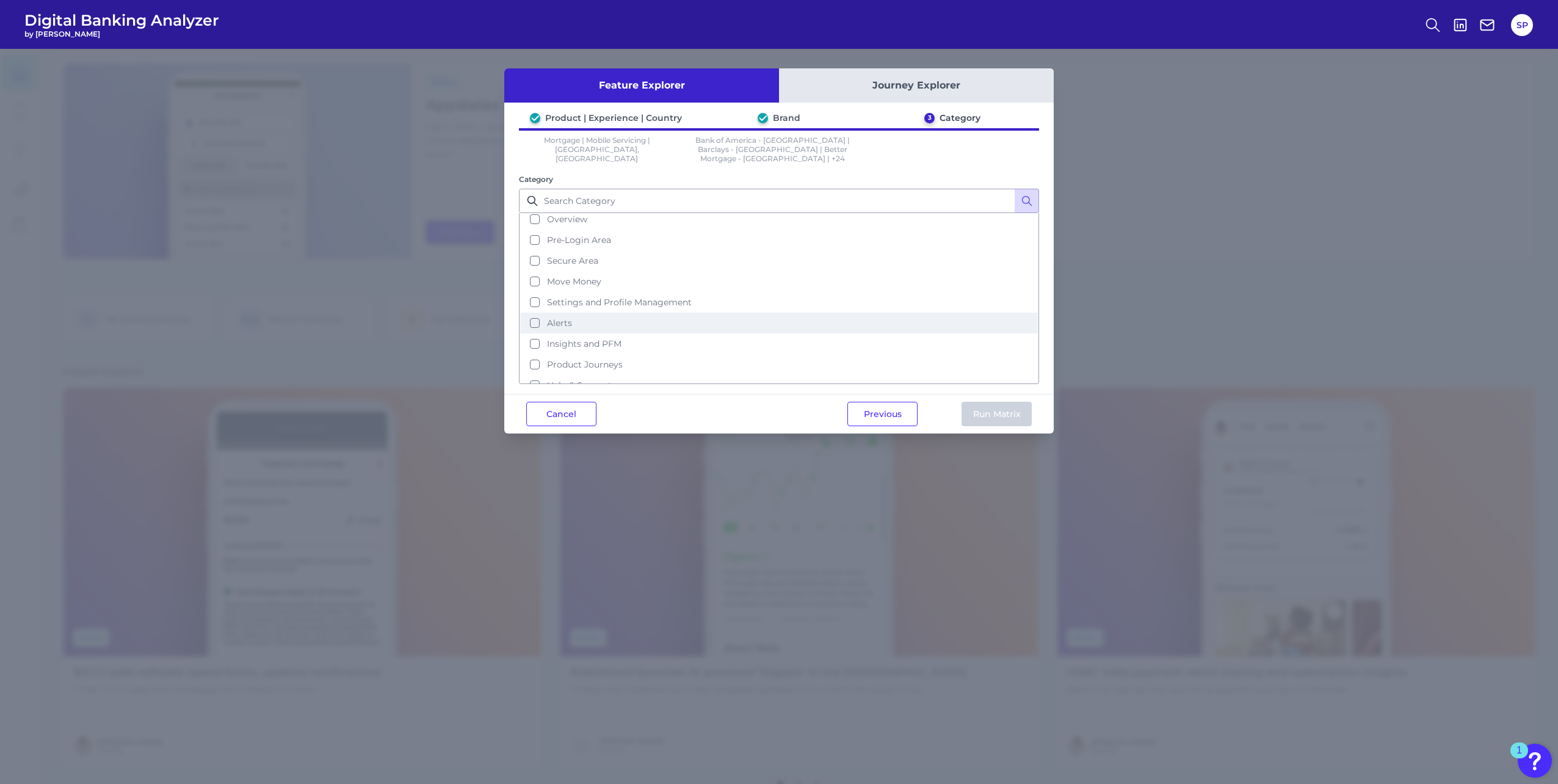
scroll to position [38, 0]
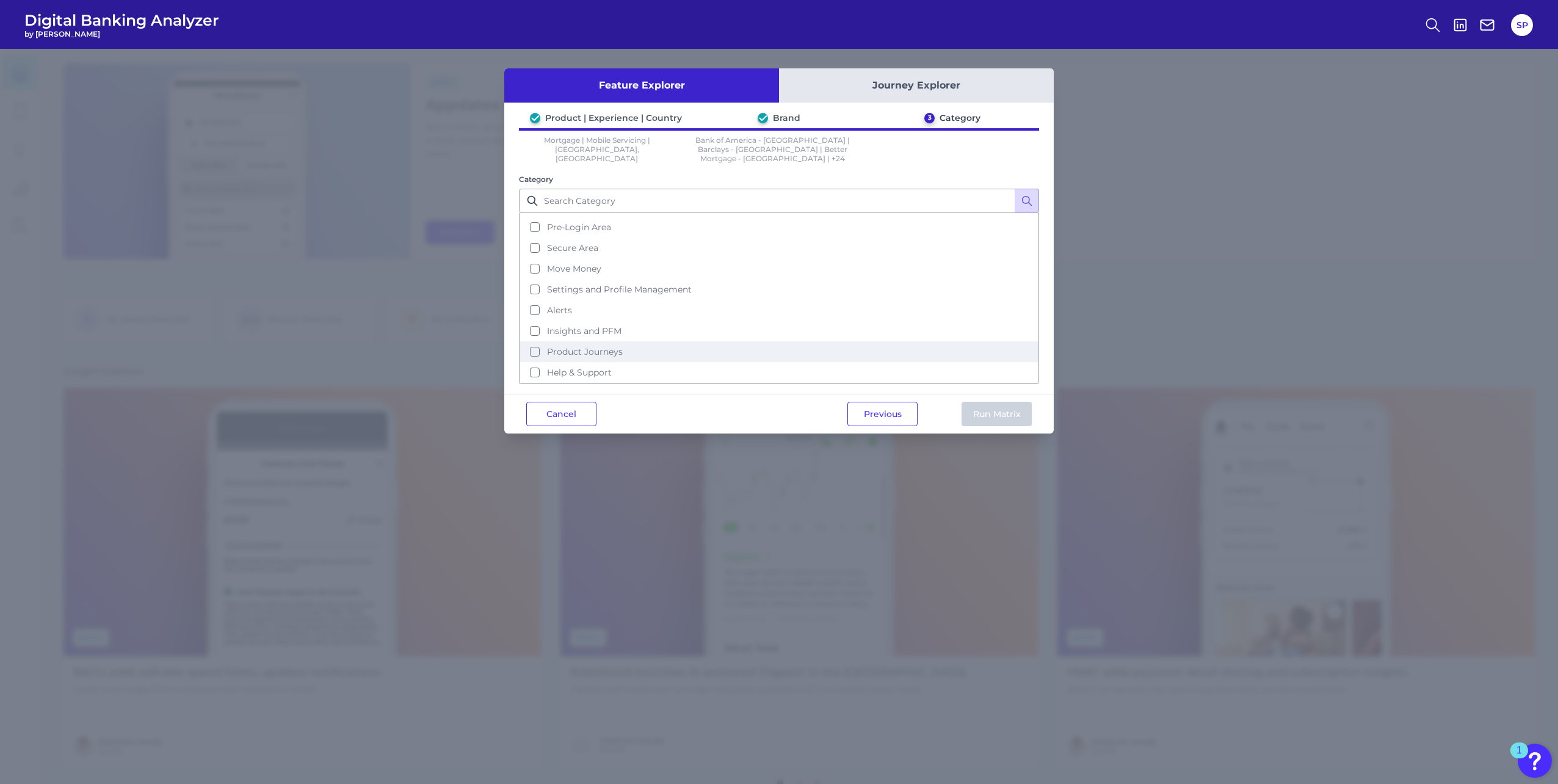
click at [593, 346] on span "Product Journeys" at bounding box center [585, 351] width 76 height 11
click at [984, 401] on button "Run Matrix" at bounding box center [997, 414] width 70 height 24
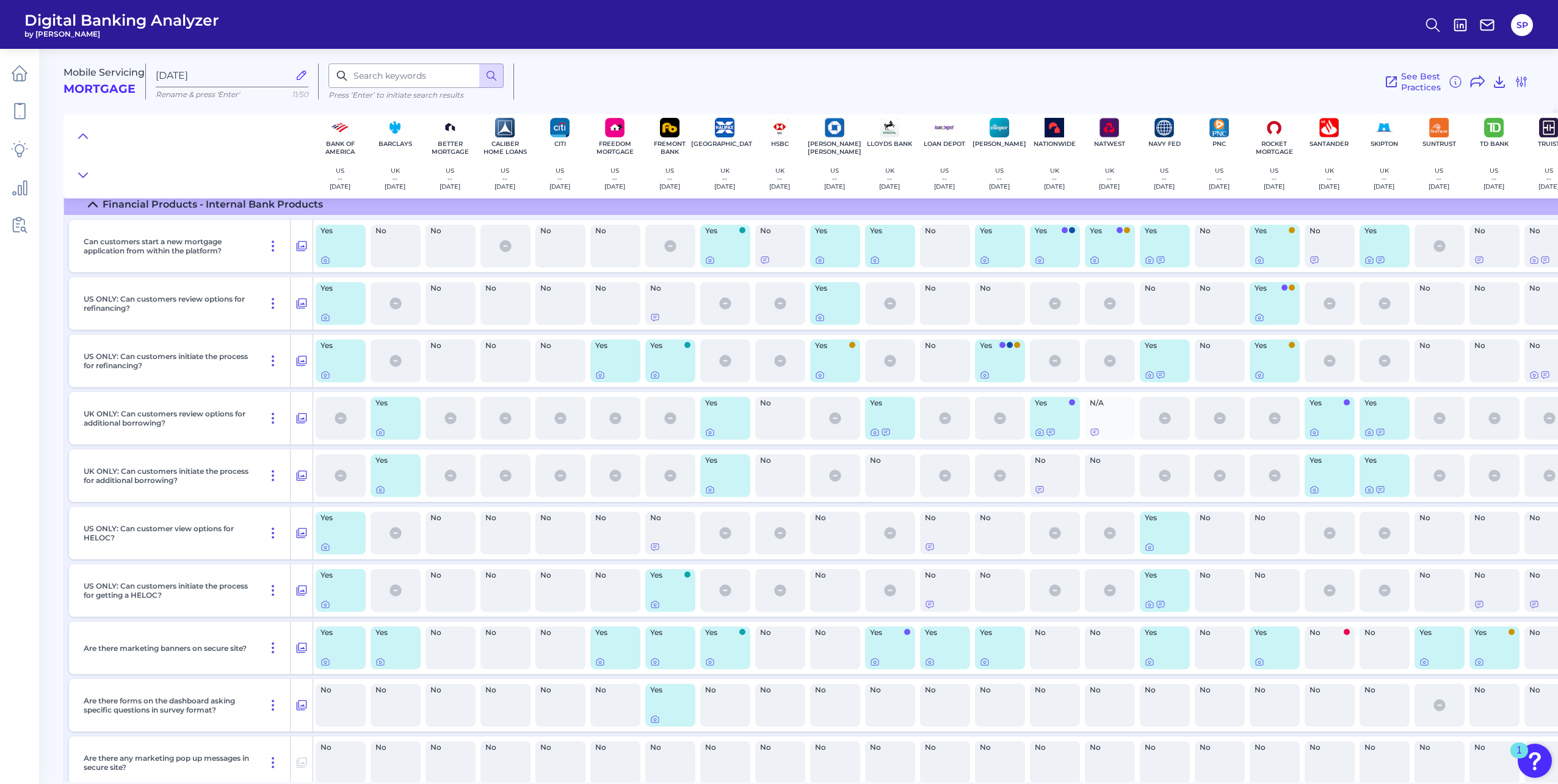
scroll to position [56, 0]
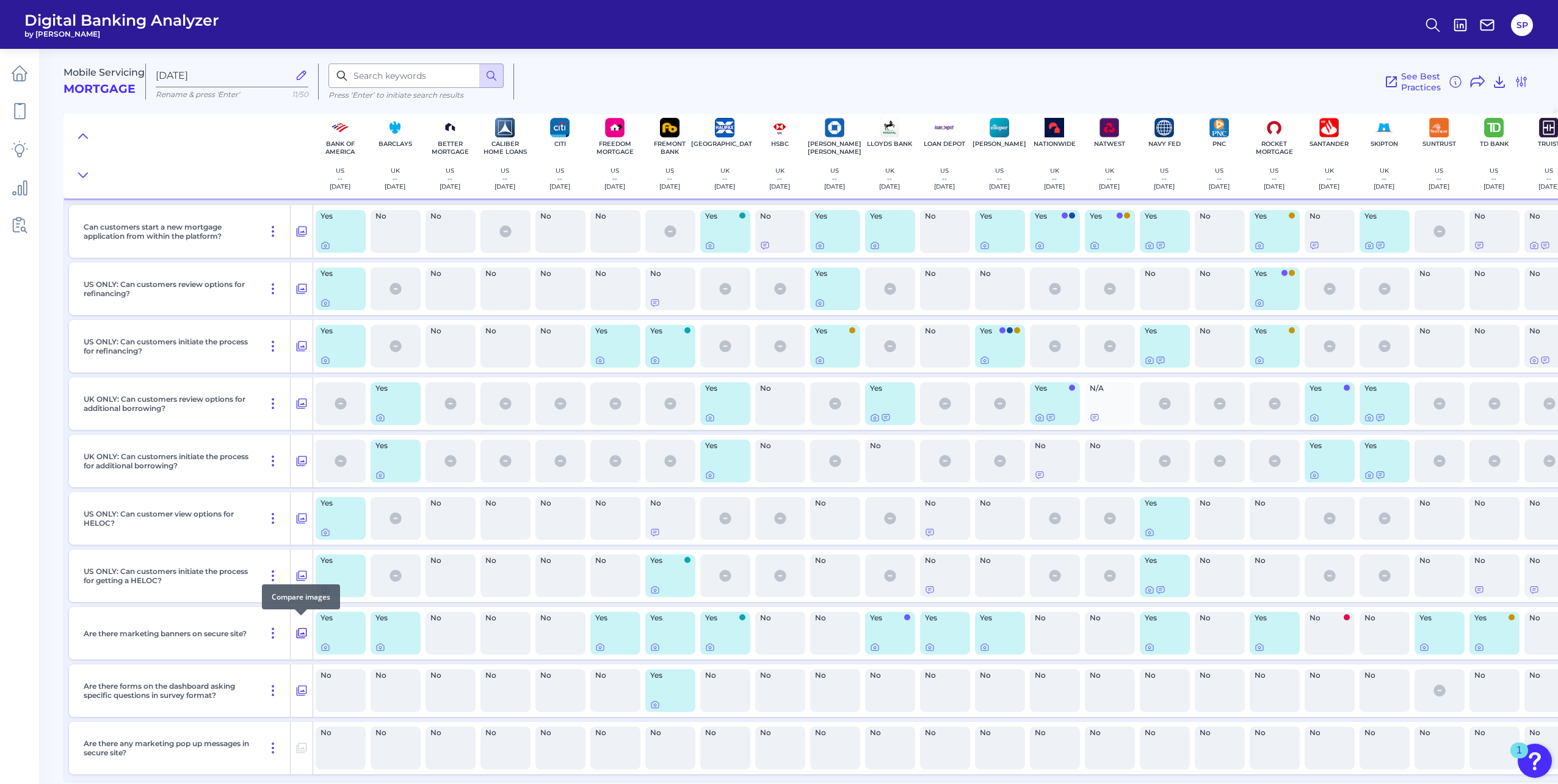
click at [304, 630] on icon at bounding box center [301, 633] width 12 height 15
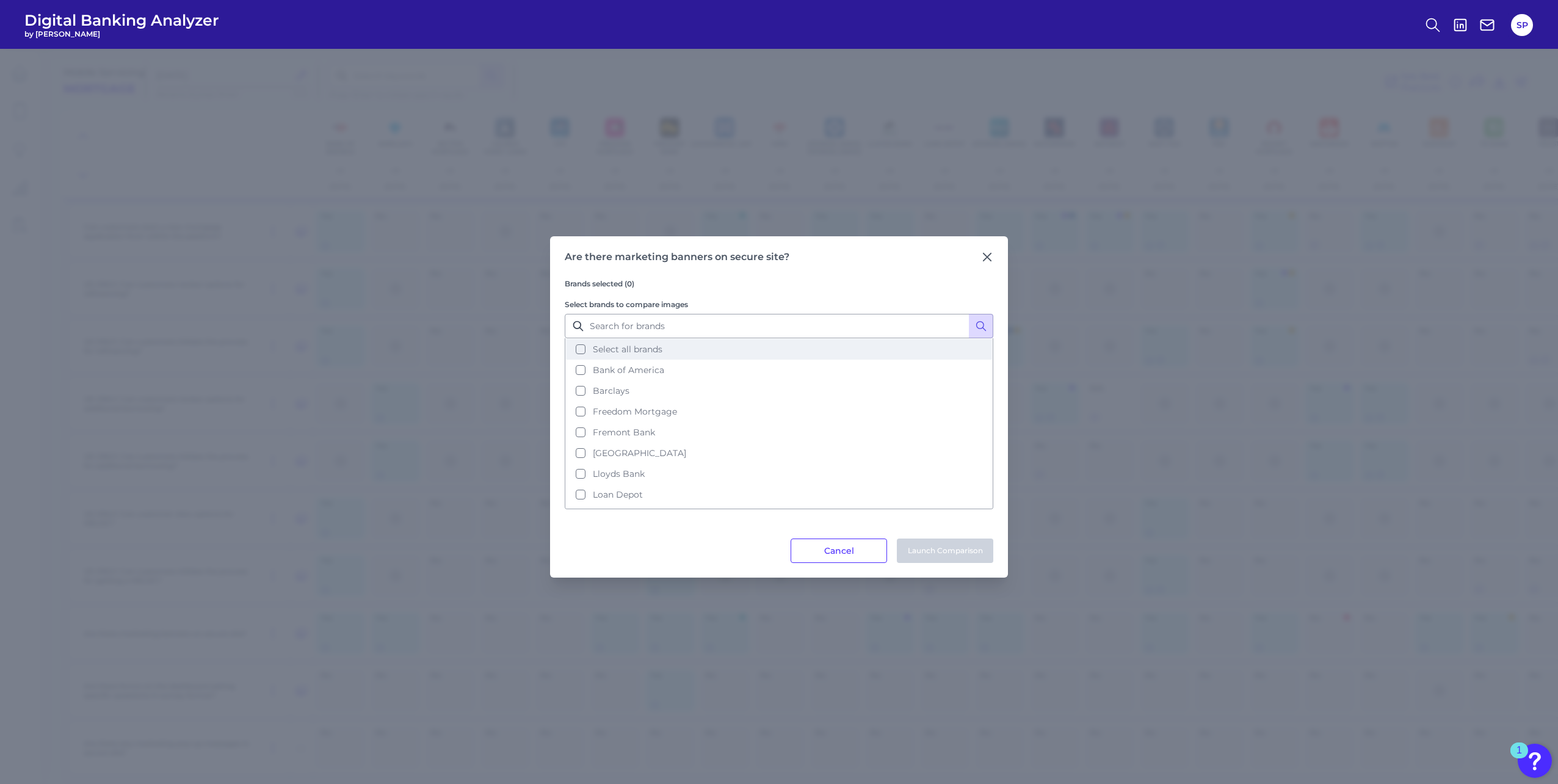
click at [625, 344] on span "Select all brands" at bounding box center [627, 348] width 69 height 11
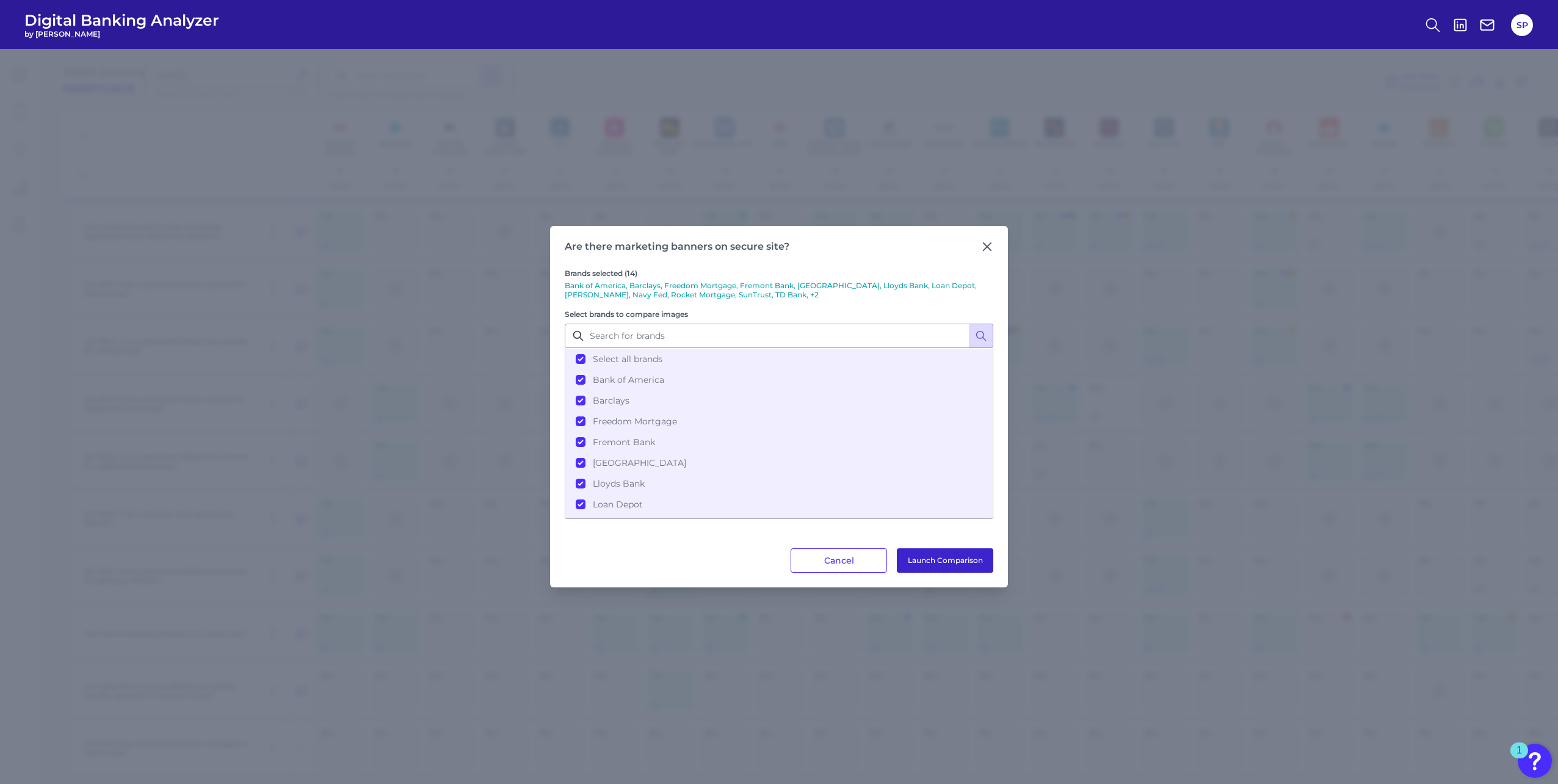
click at [926, 553] on button "Launch Comparison" at bounding box center [945, 560] width 96 height 24
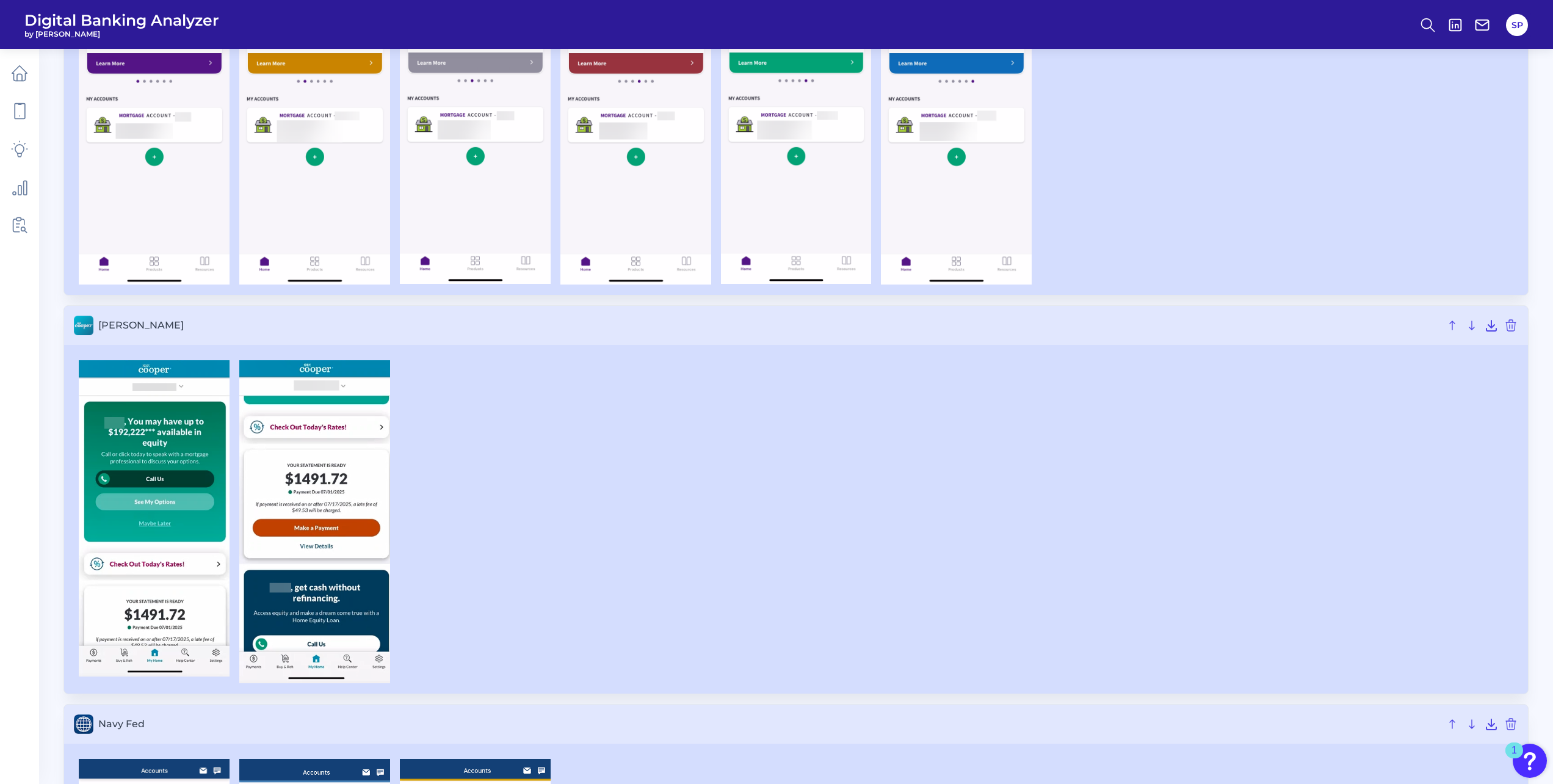
scroll to position [3662, 0]
